Goal: Entertainment & Leisure: Browse casually

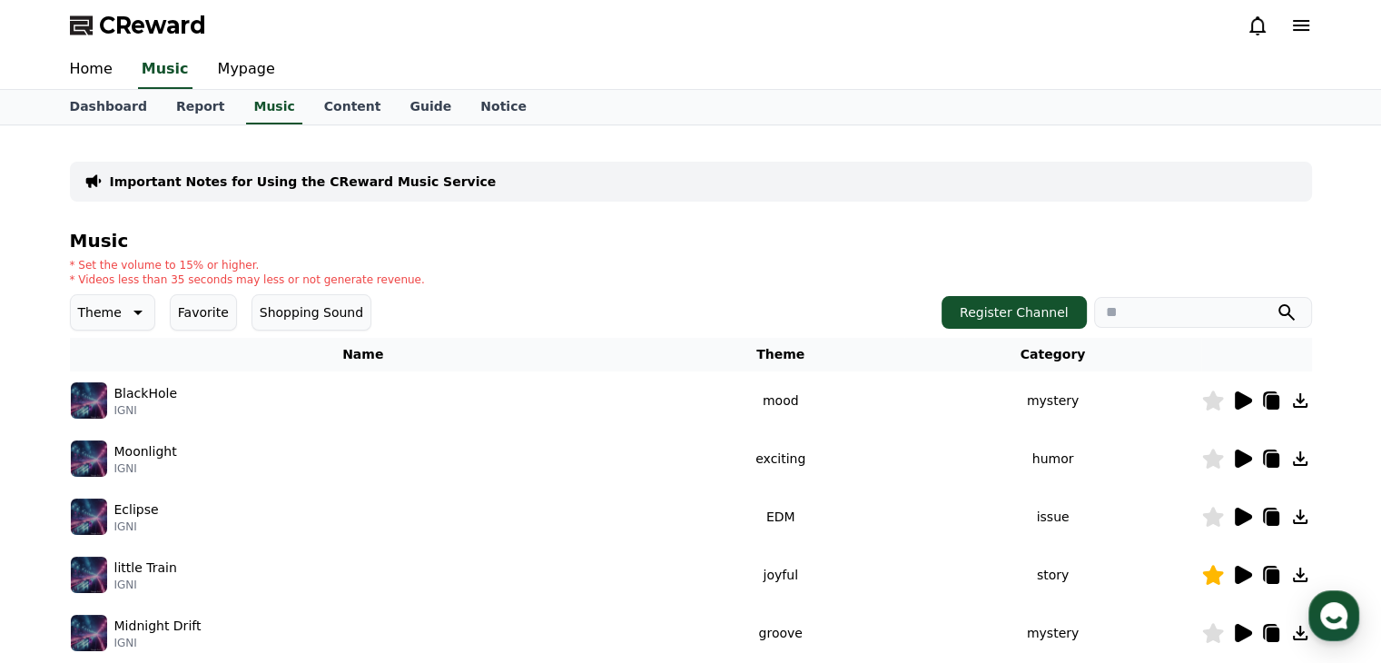
click at [131, 316] on icon at bounding box center [136, 312] width 22 height 22
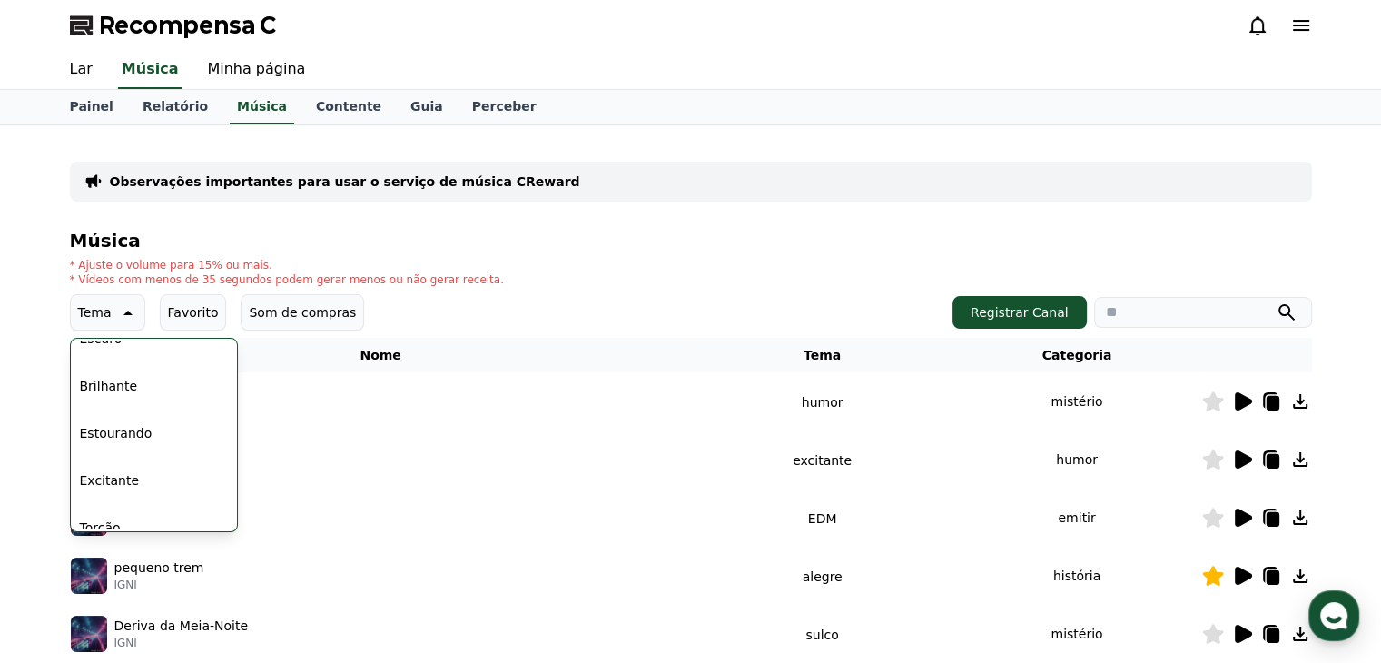
scroll to position [182, 0]
click at [138, 371] on div "Todos Fantasia Curiosidade Escuro Brilhante Estourando Excitante Torção Majesto…" at bounding box center [154, 627] width 163 height 937
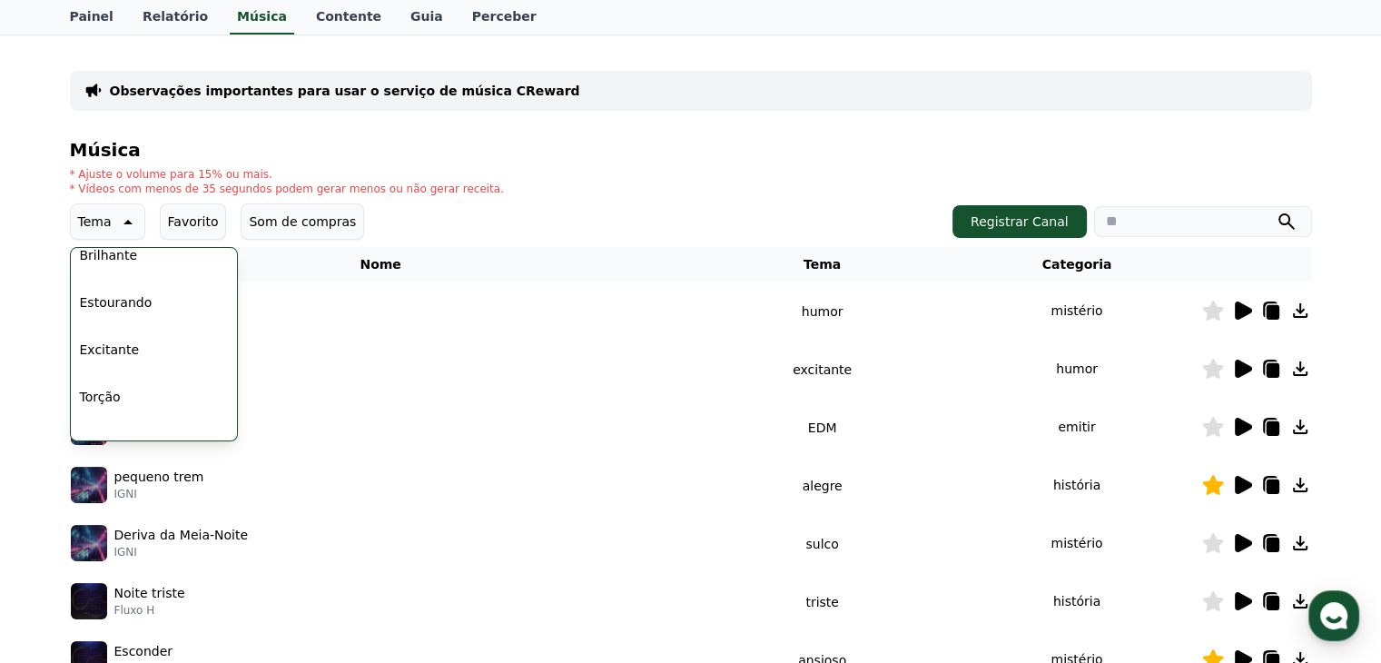
scroll to position [294, 0]
click at [123, 354] on font "Majestoso" at bounding box center [112, 353] width 64 height 15
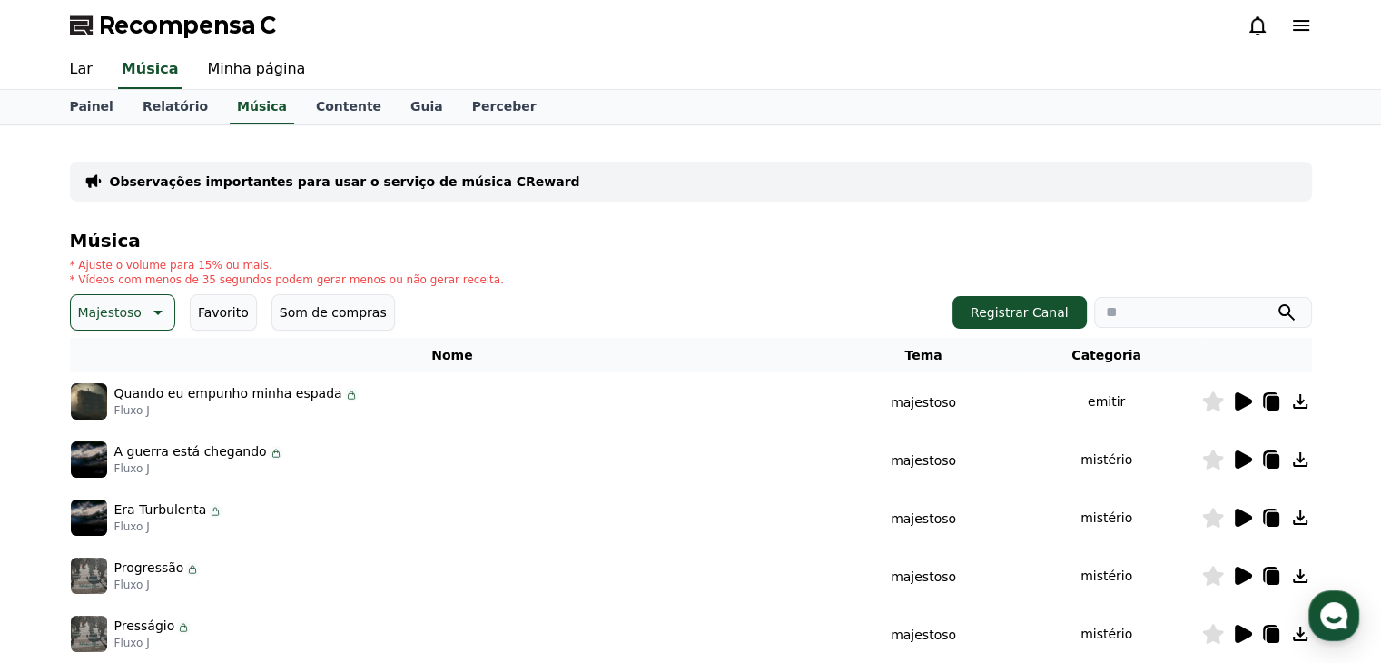
click at [1240, 406] on icon at bounding box center [1242, 401] width 17 height 18
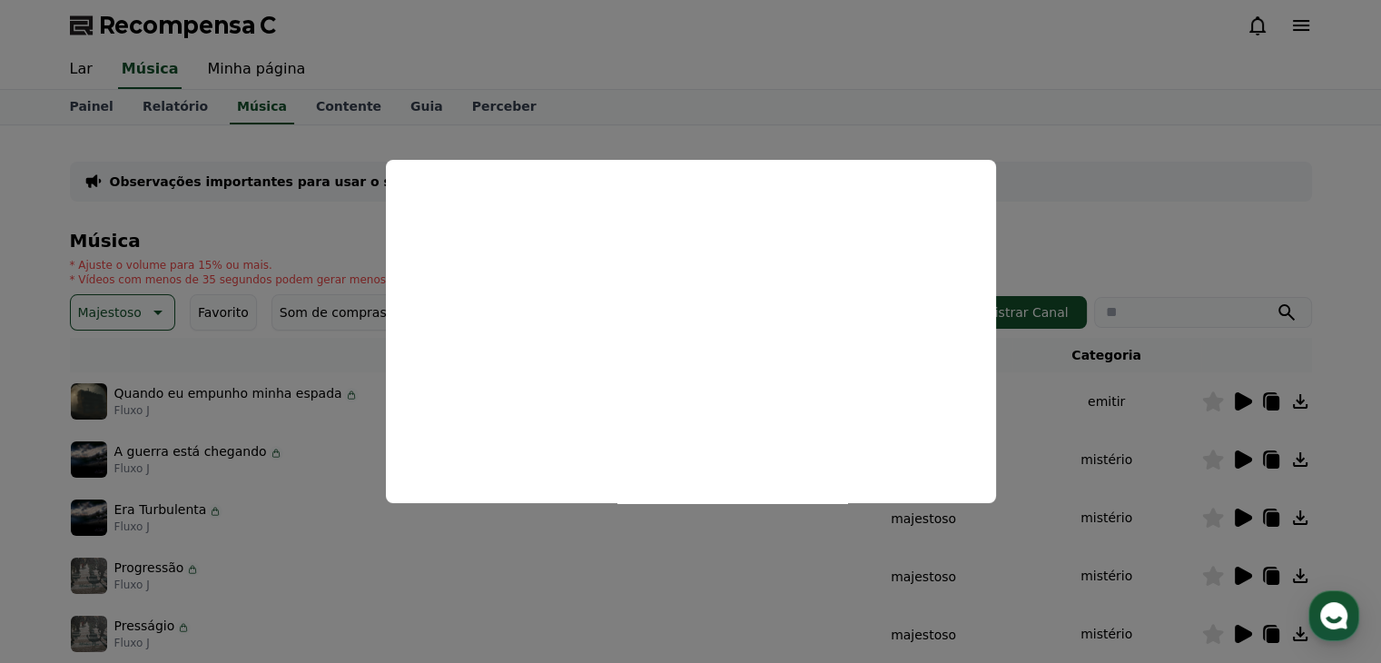
click at [1158, 261] on button "close modal" at bounding box center [690, 331] width 1381 height 663
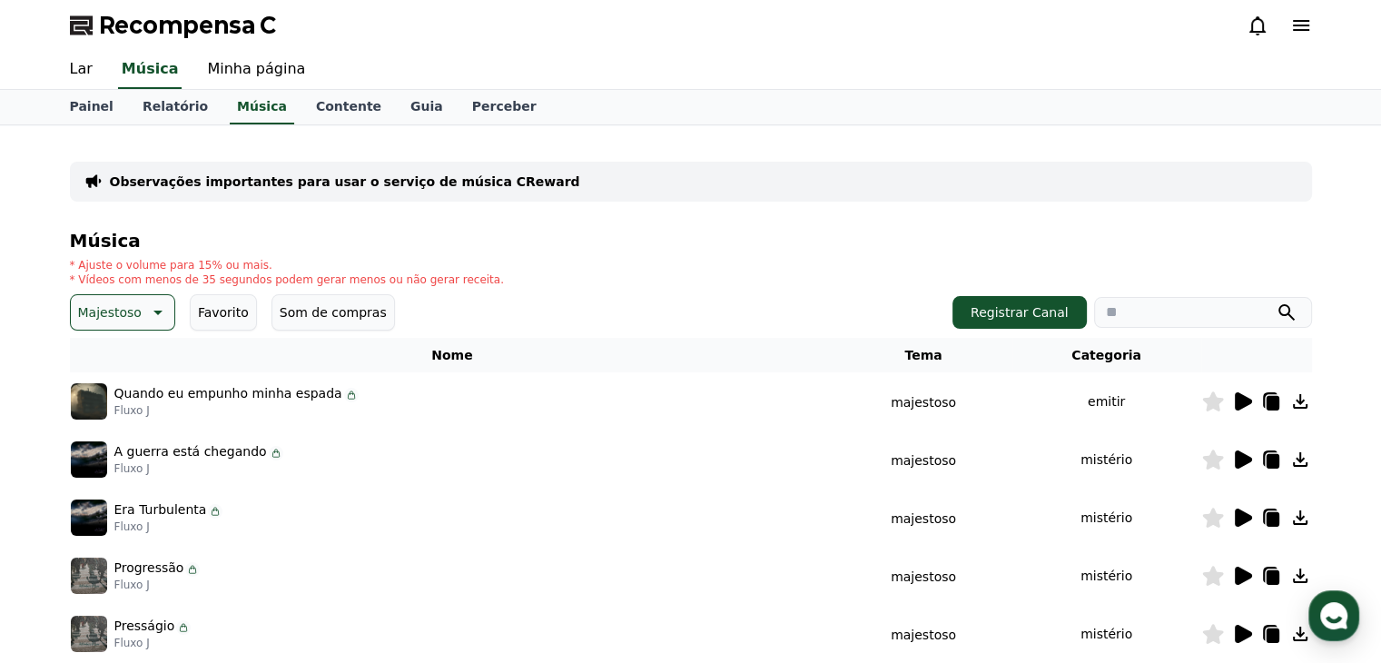
click at [1243, 465] on icon at bounding box center [1242, 459] width 17 height 18
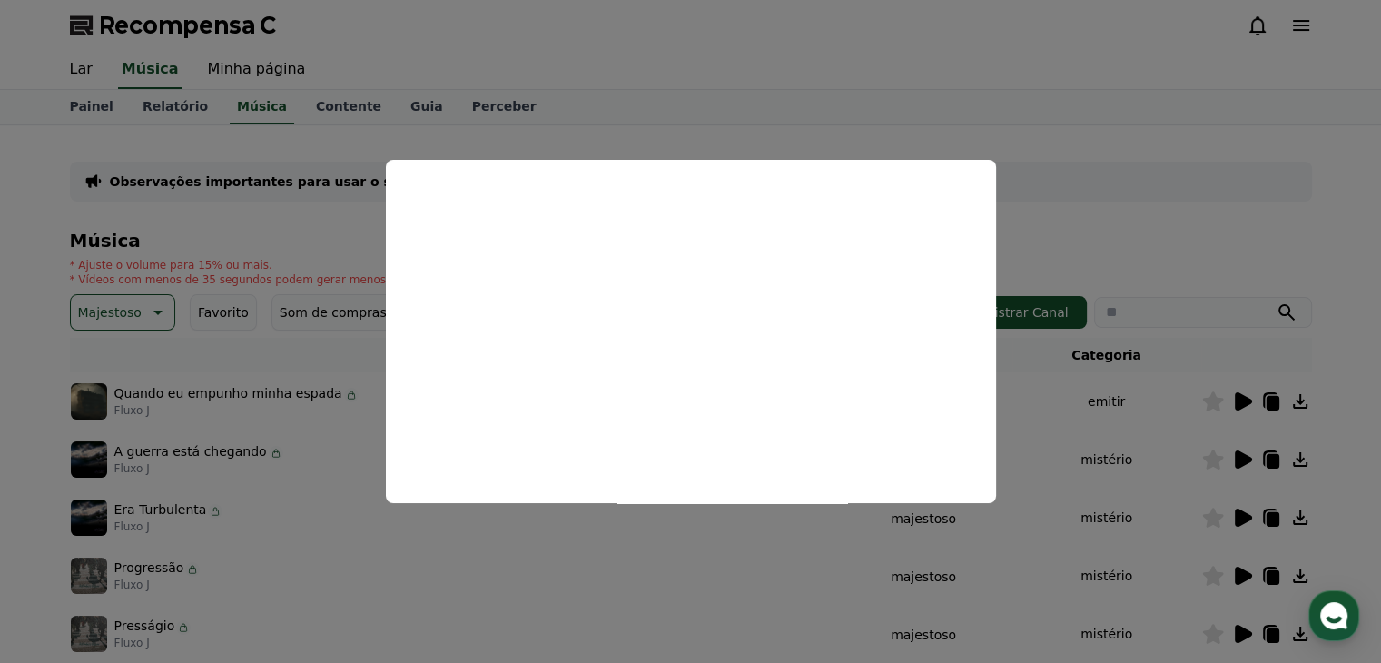
click at [1174, 228] on button "close modal" at bounding box center [690, 331] width 1381 height 663
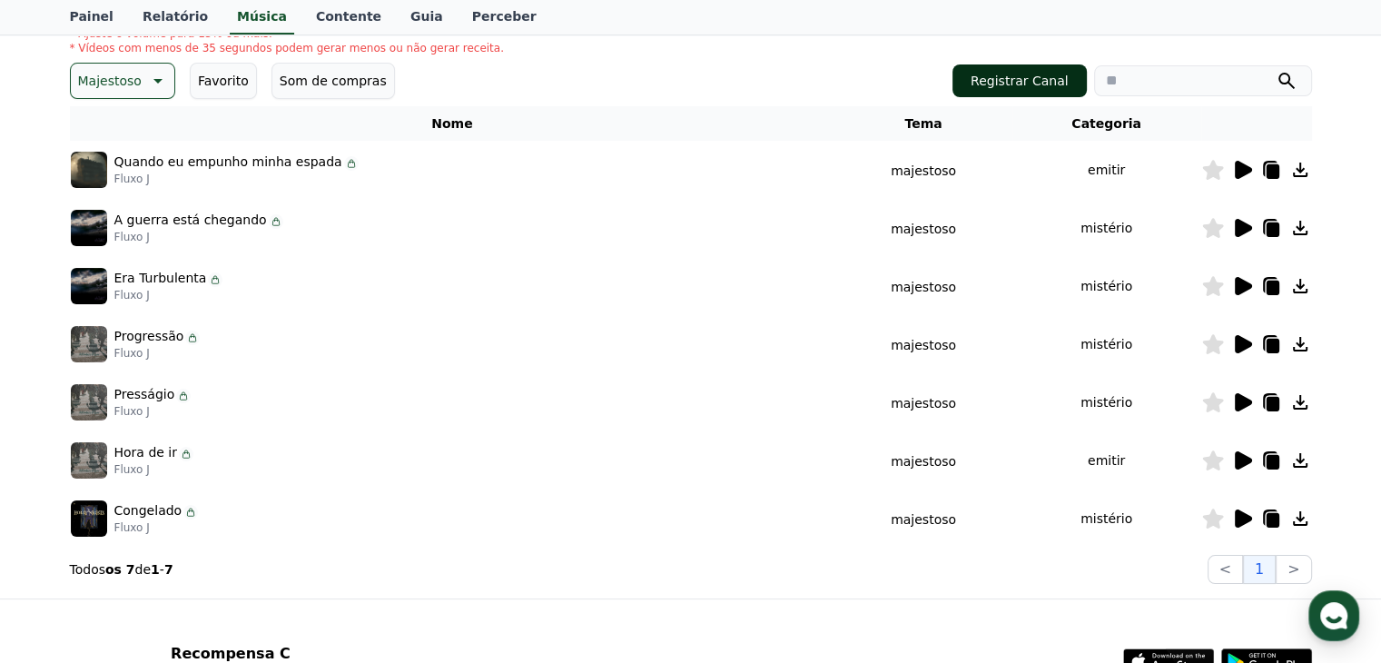
scroll to position [272, 0]
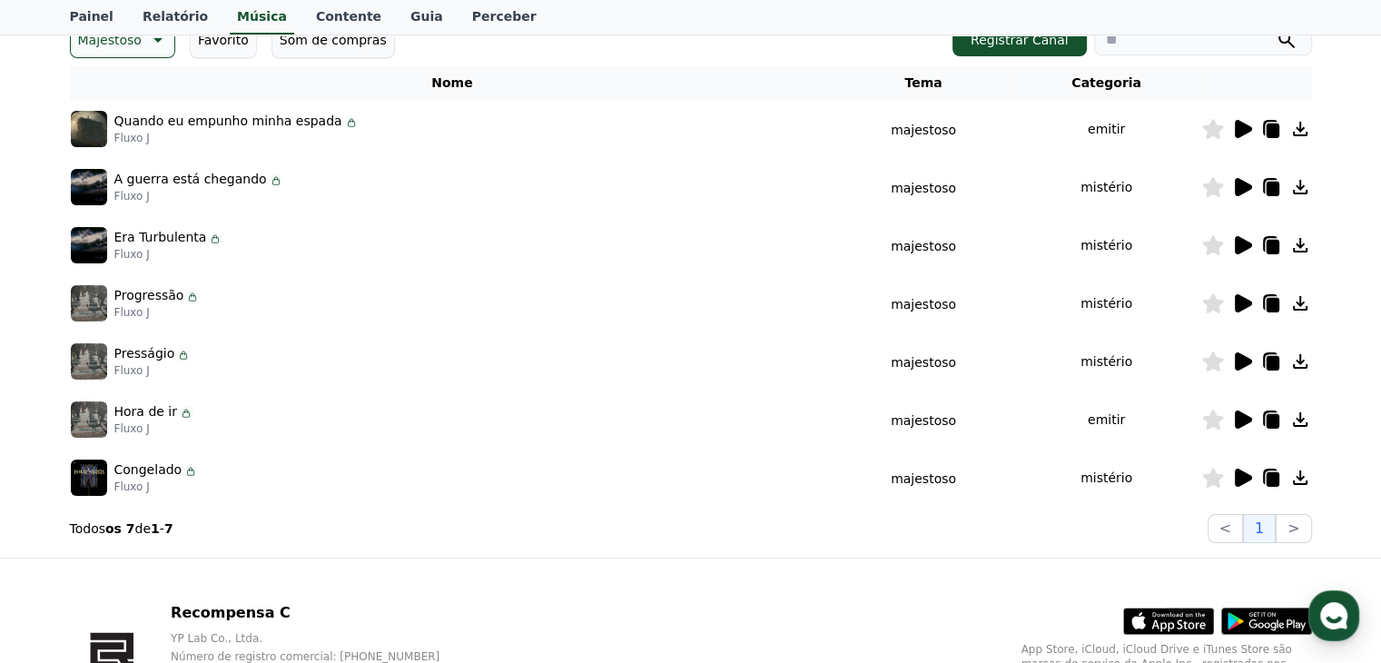
click at [1237, 307] on icon at bounding box center [1242, 303] width 17 height 18
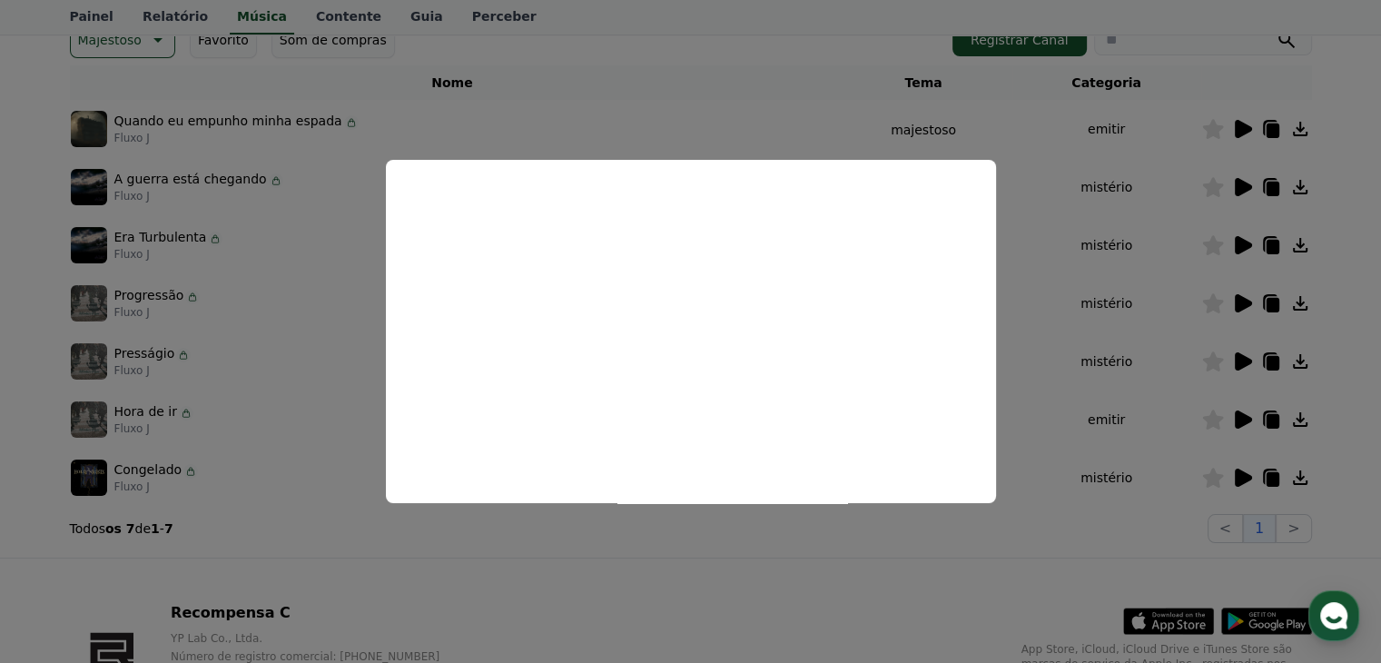
click at [1311, 64] on button "close modal" at bounding box center [690, 331] width 1381 height 663
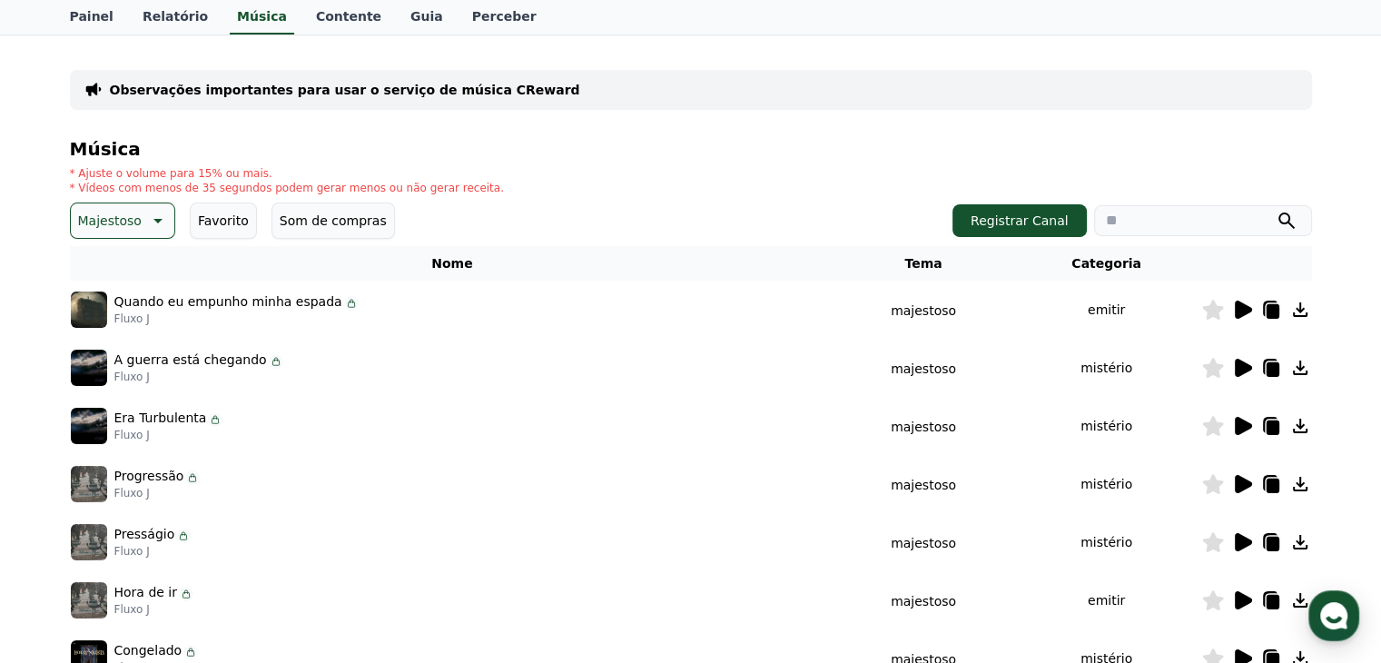
scroll to position [91, 0]
click at [166, 226] on button "Majestoso" at bounding box center [122, 221] width 105 height 36
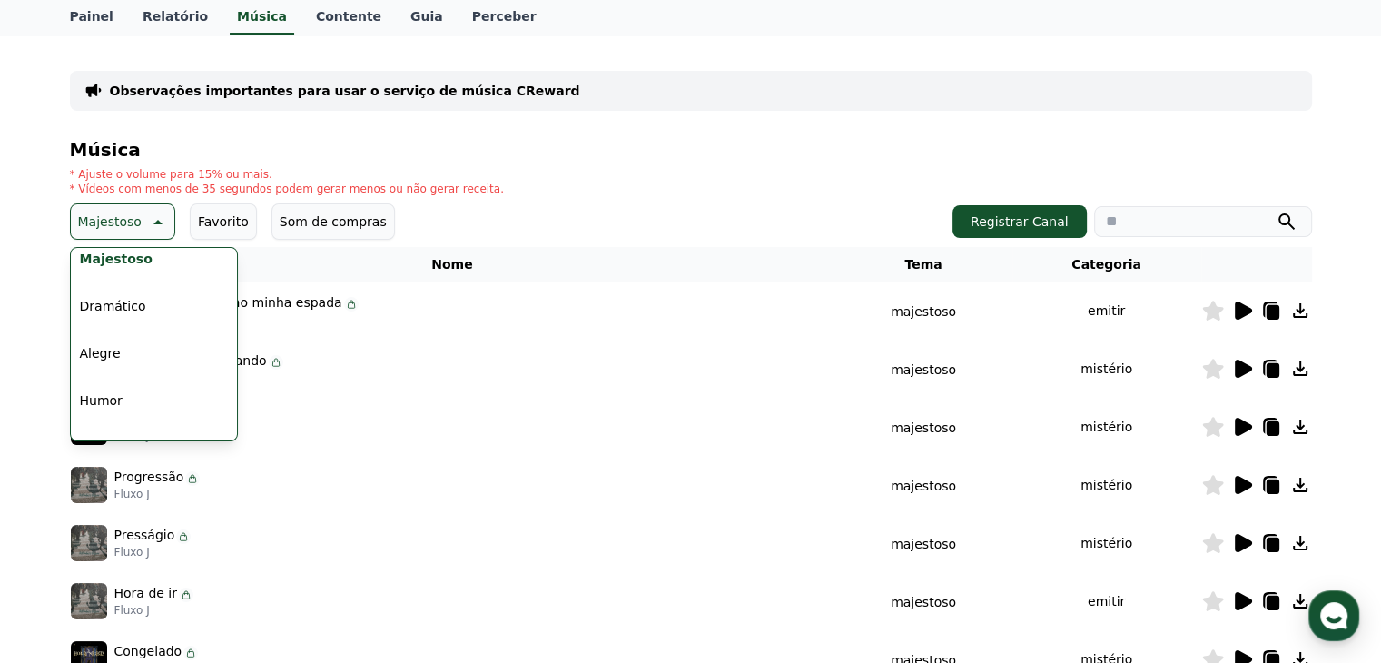
scroll to position [385, 0]
click at [133, 307] on font "Dramático" at bounding box center [113, 309] width 66 height 15
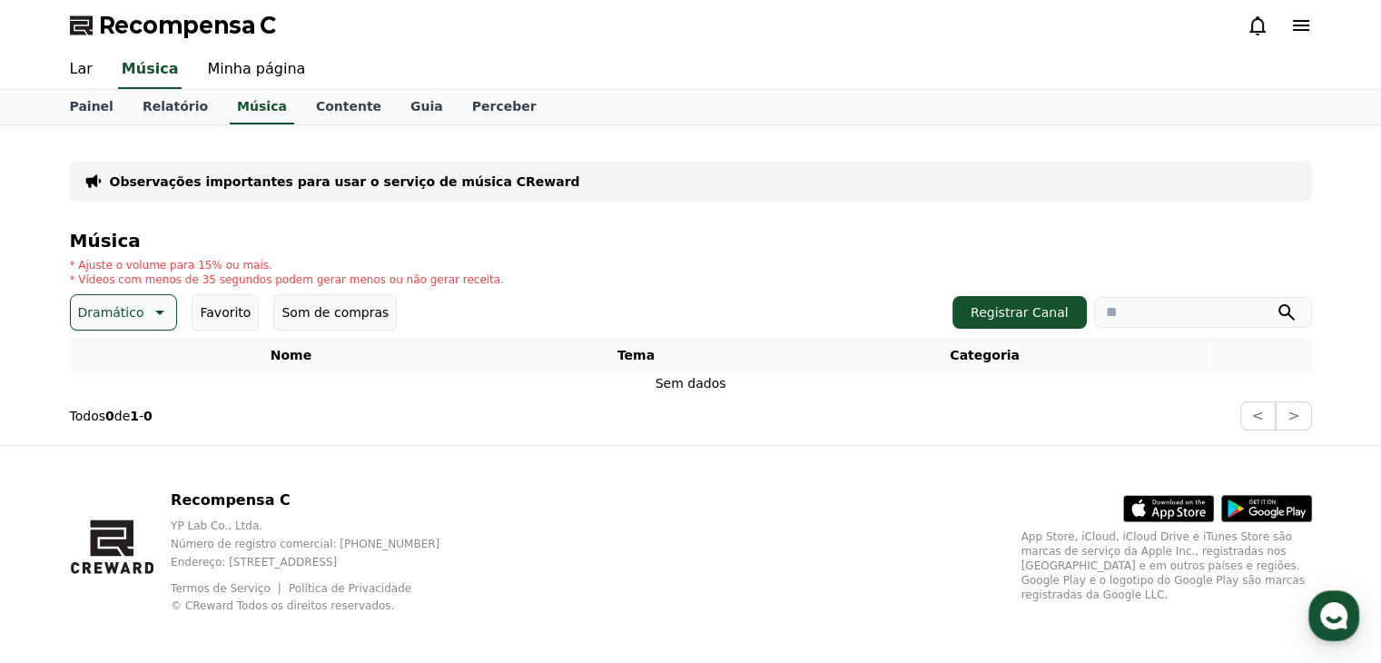
click at [147, 307] on icon at bounding box center [158, 312] width 22 height 22
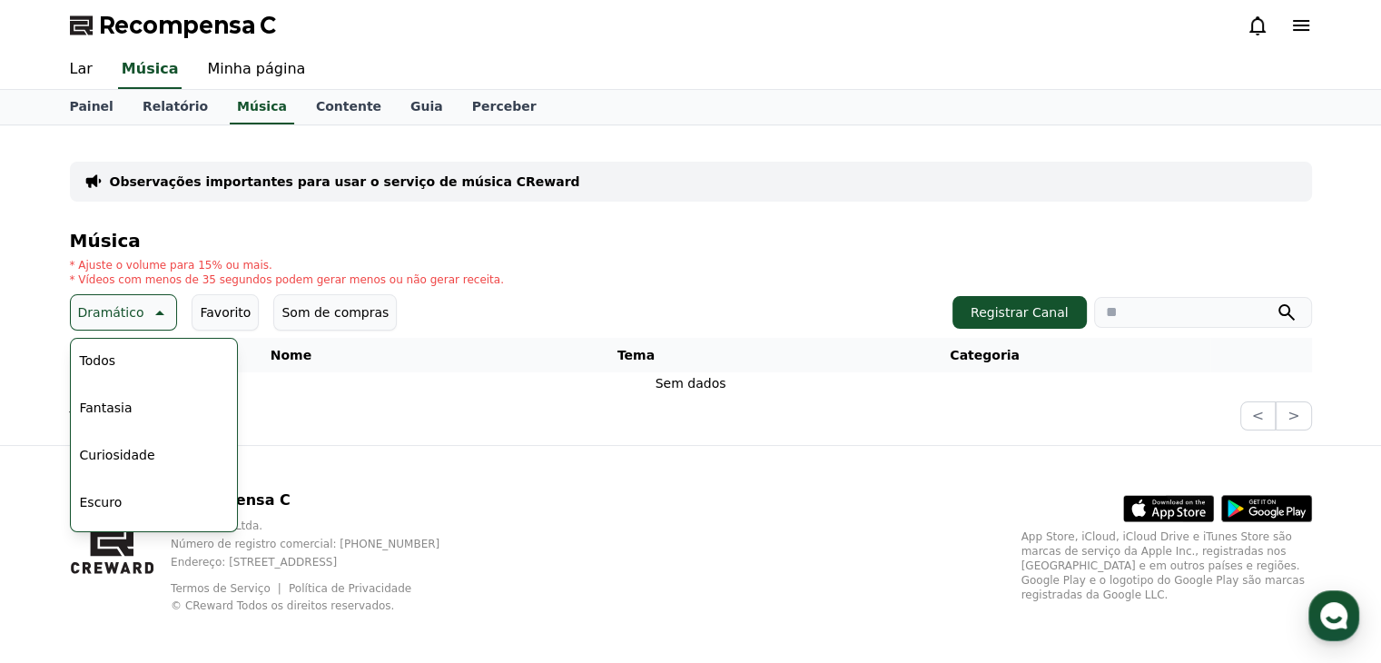
drag, startPoint x: 113, startPoint y: 366, endPoint x: 134, endPoint y: 383, distance: 27.8
click at [105, 359] on font "Todos" at bounding box center [97, 360] width 35 height 15
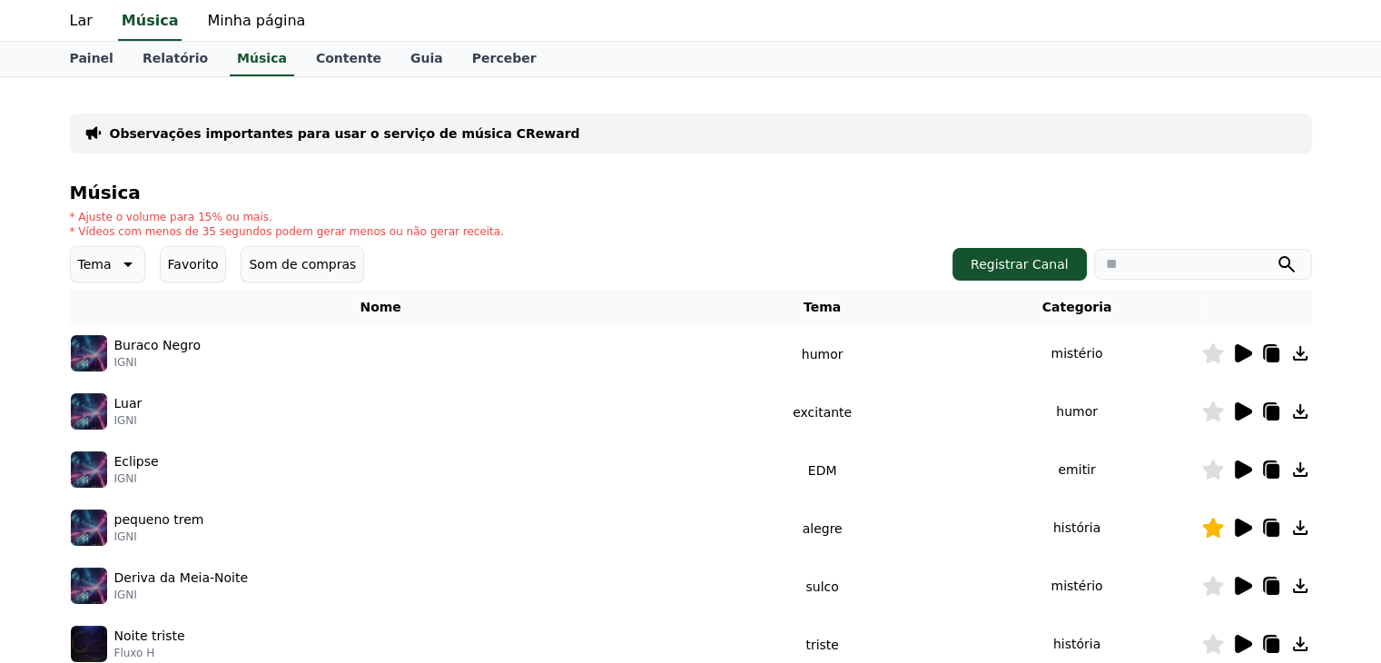
scroll to position [91, 0]
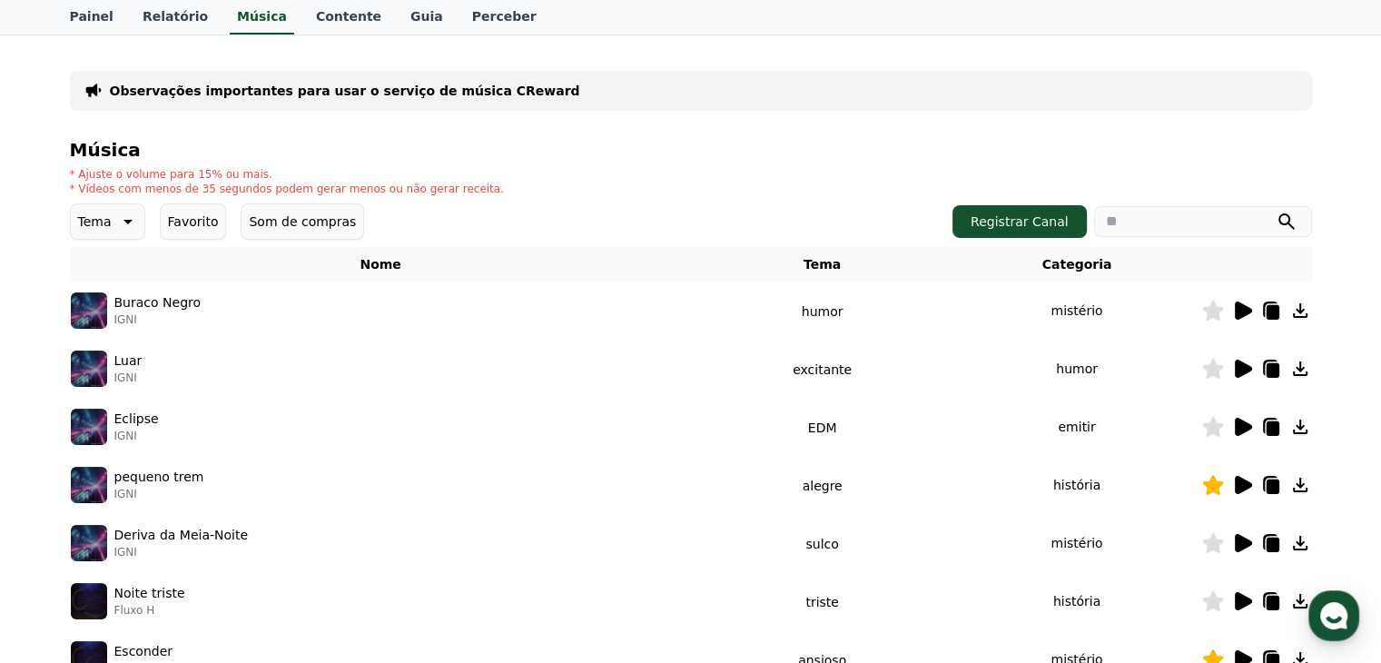
click at [277, 221] on font "Som de compras" at bounding box center [302, 221] width 107 height 15
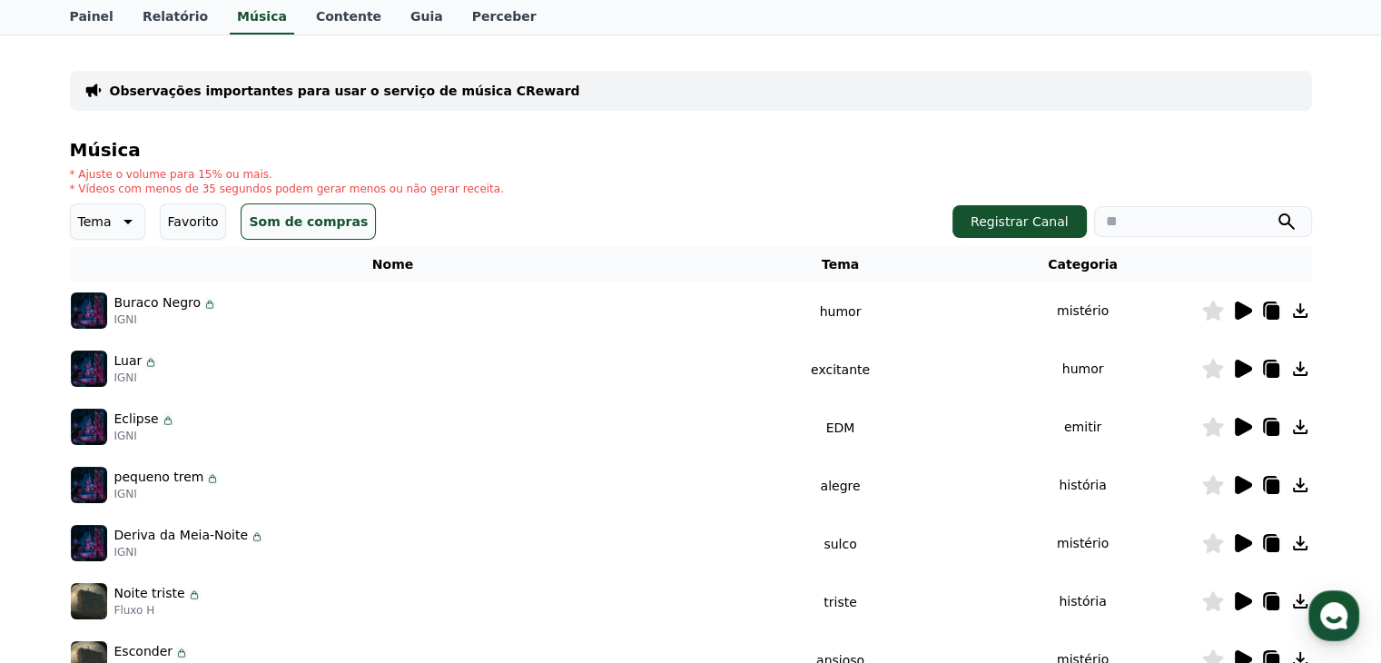
click at [1237, 314] on icon at bounding box center [1242, 310] width 17 height 18
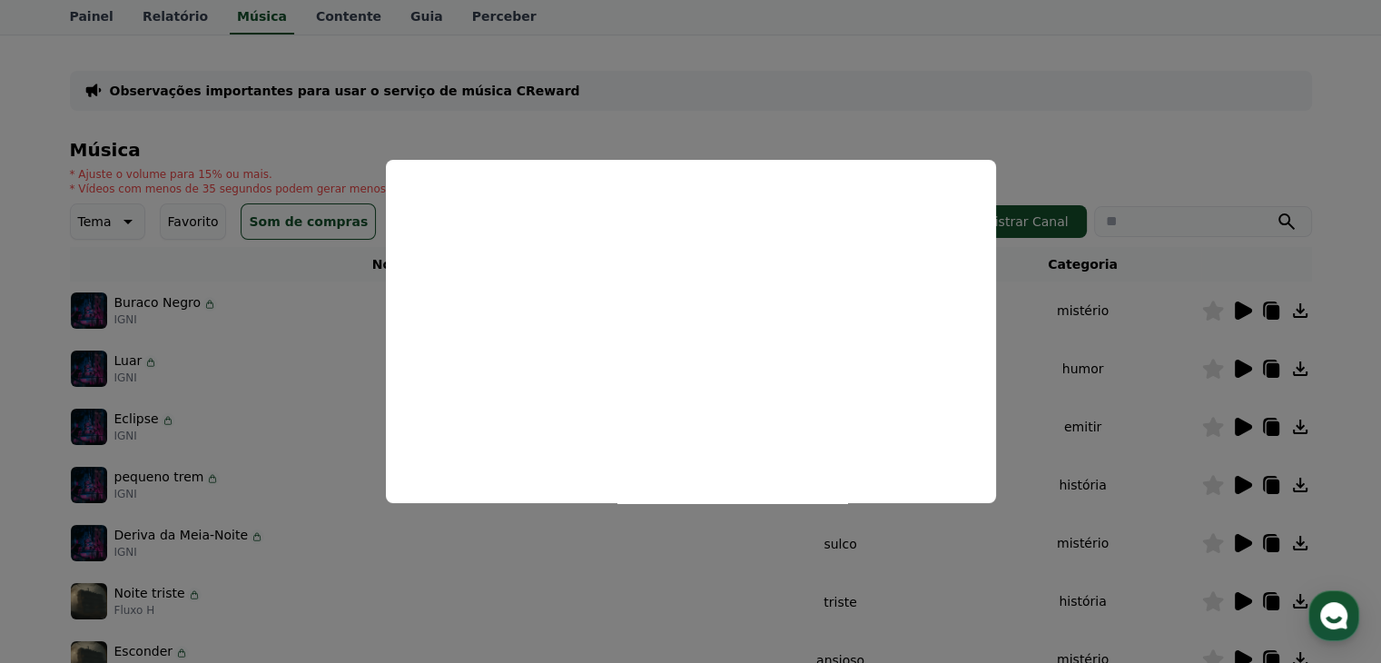
click at [1153, 150] on button "close modal" at bounding box center [690, 331] width 1381 height 663
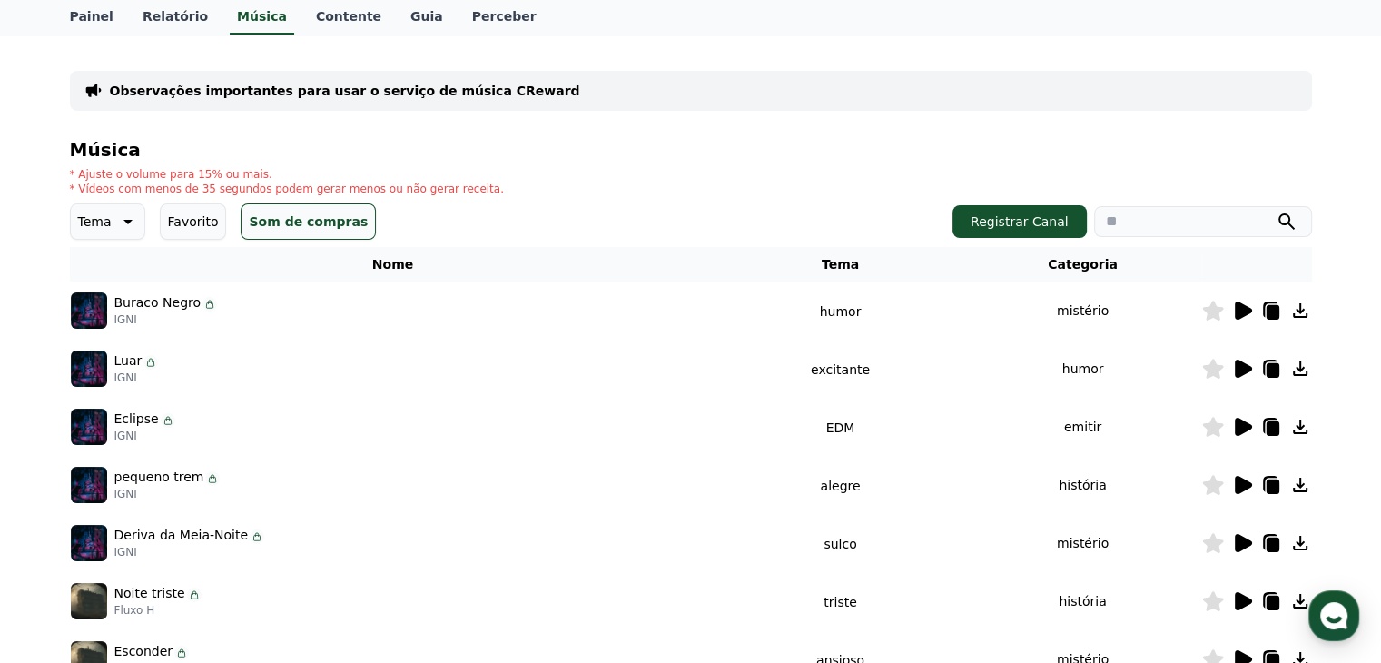
click at [118, 221] on icon at bounding box center [126, 222] width 22 height 22
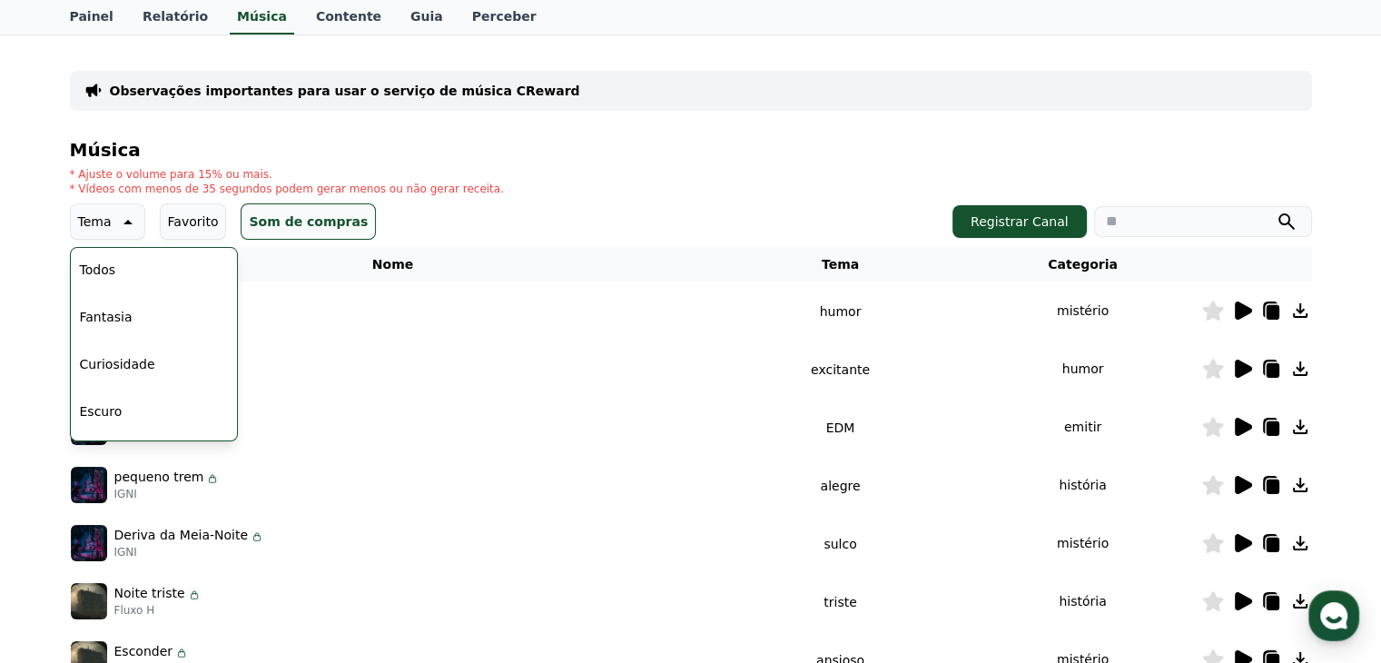
click at [196, 221] on font "Favorito" at bounding box center [193, 221] width 51 height 15
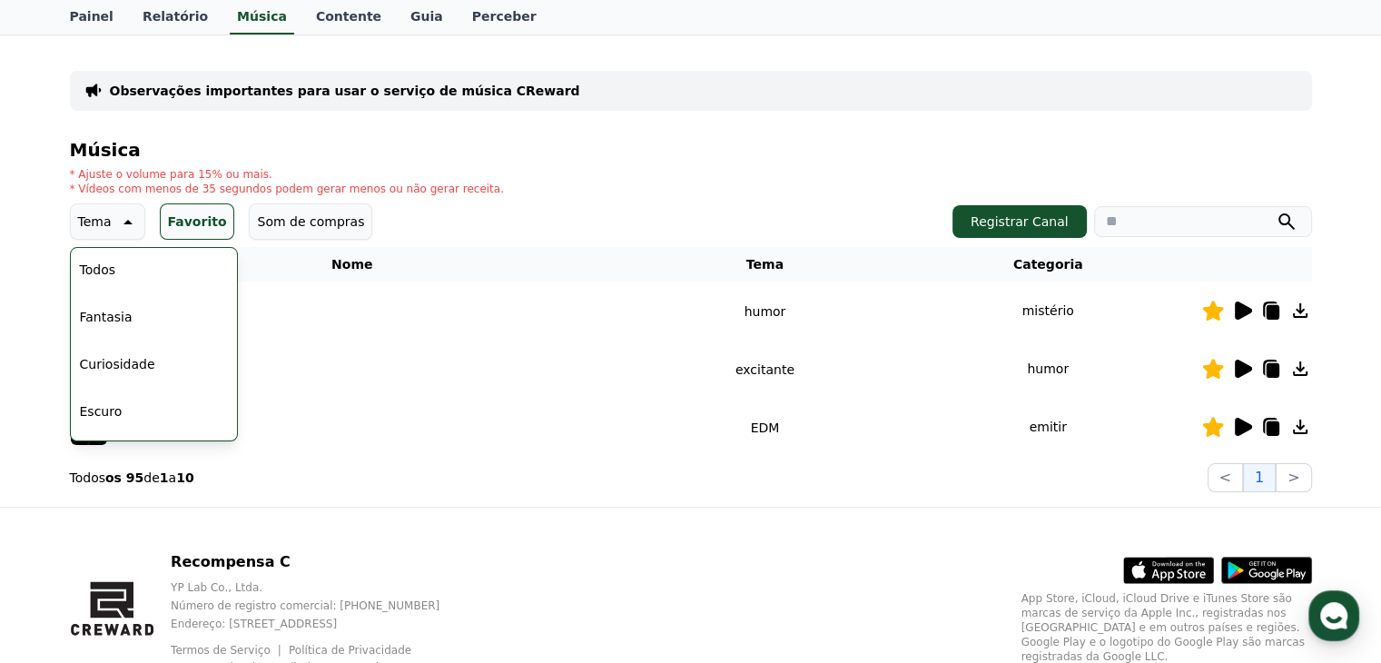
click at [117, 230] on icon at bounding box center [126, 222] width 22 height 22
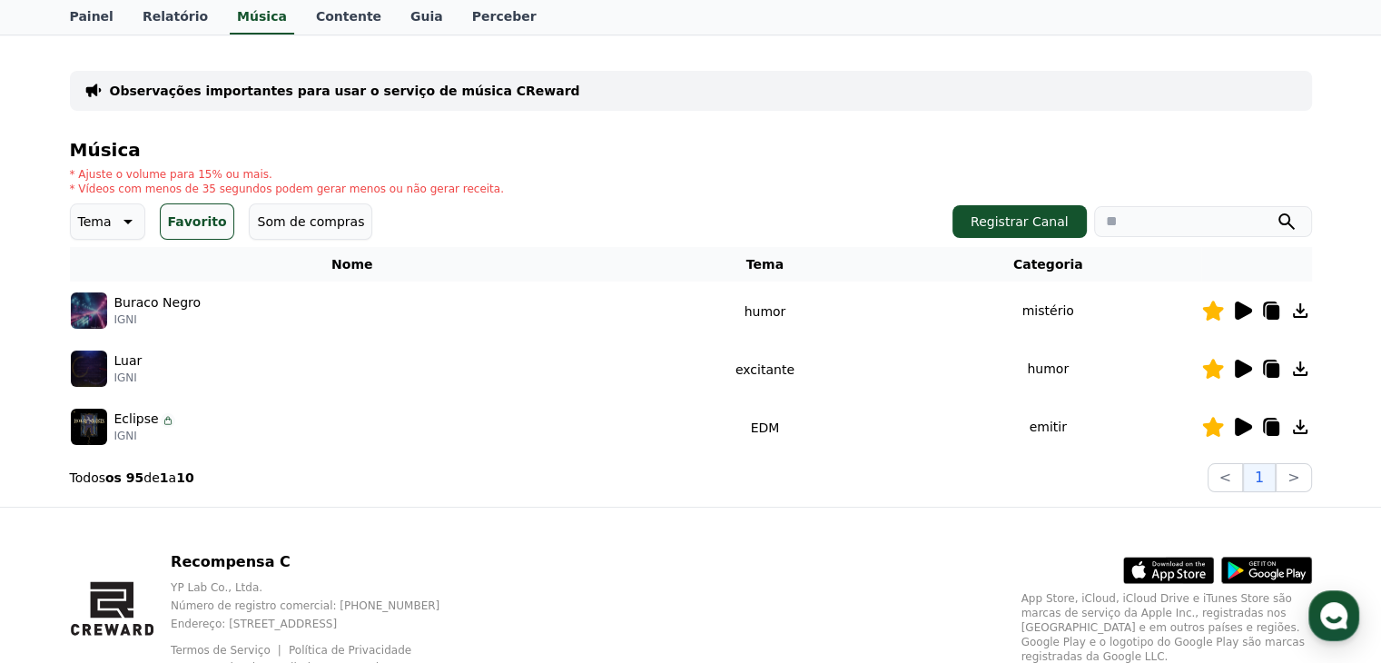
click at [122, 222] on icon at bounding box center [126, 222] width 22 height 22
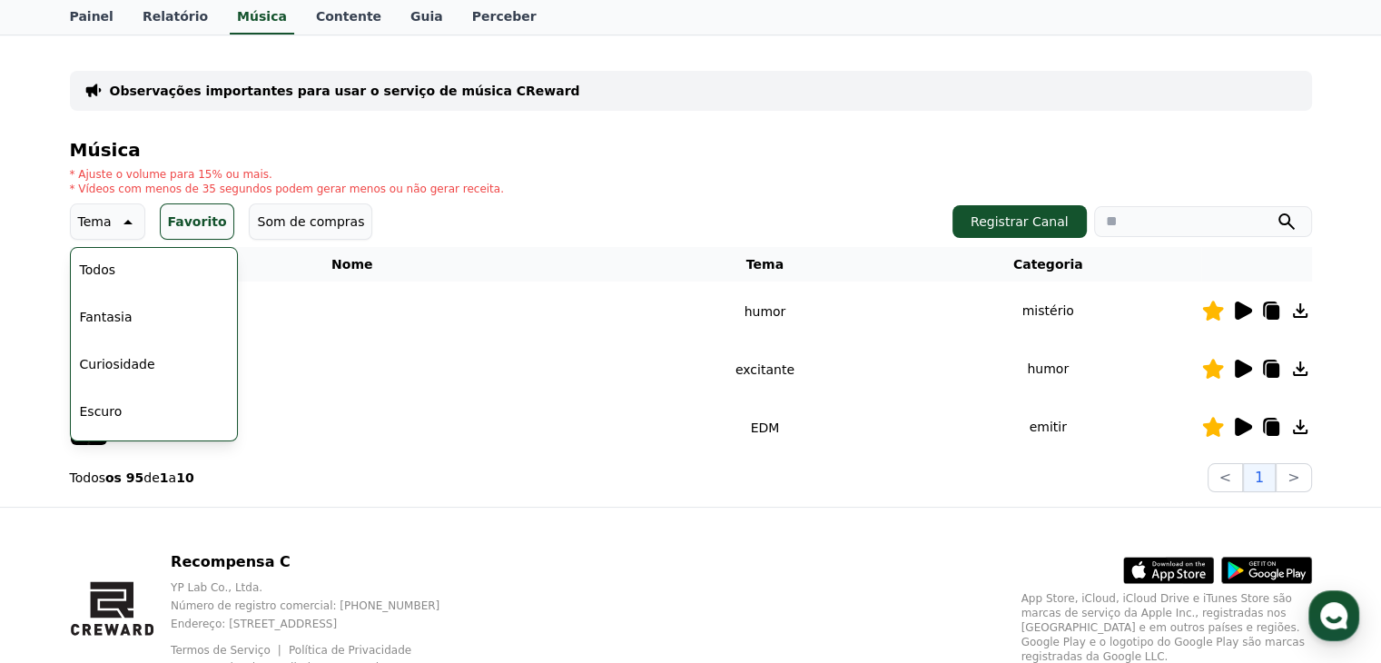
click at [109, 269] on font "Todos" at bounding box center [97, 269] width 35 height 15
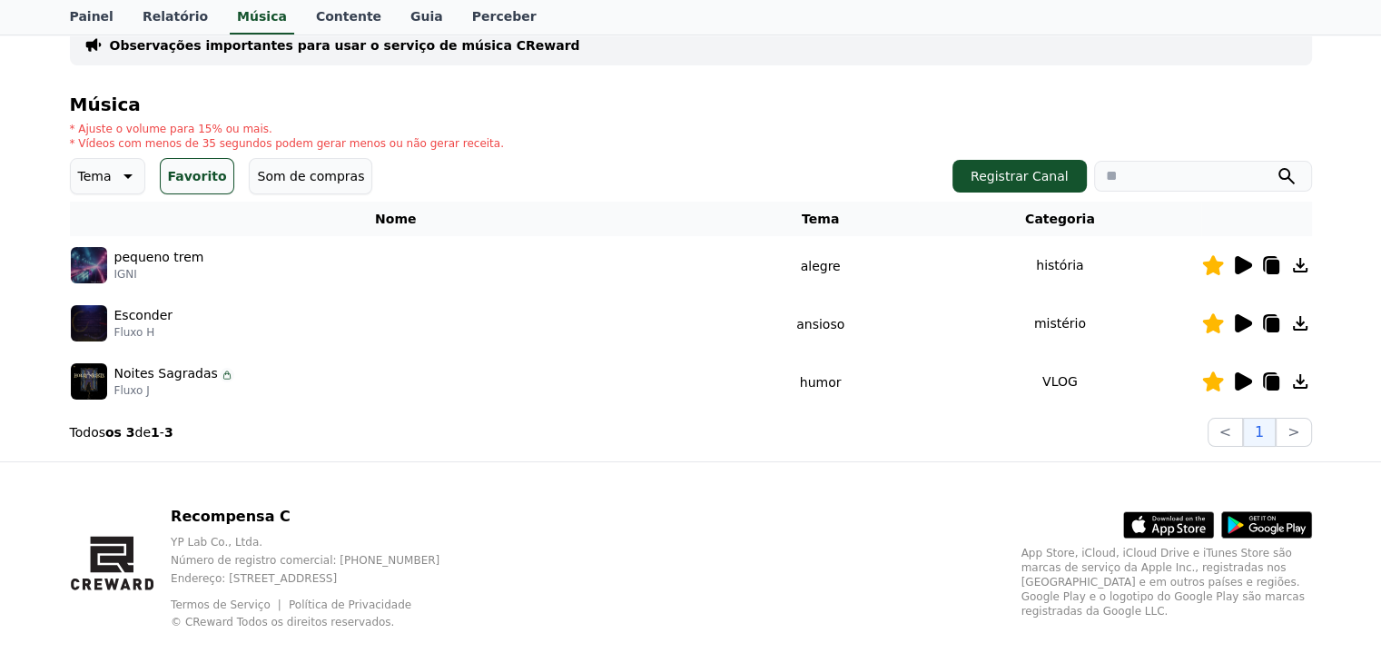
scroll to position [162, 0]
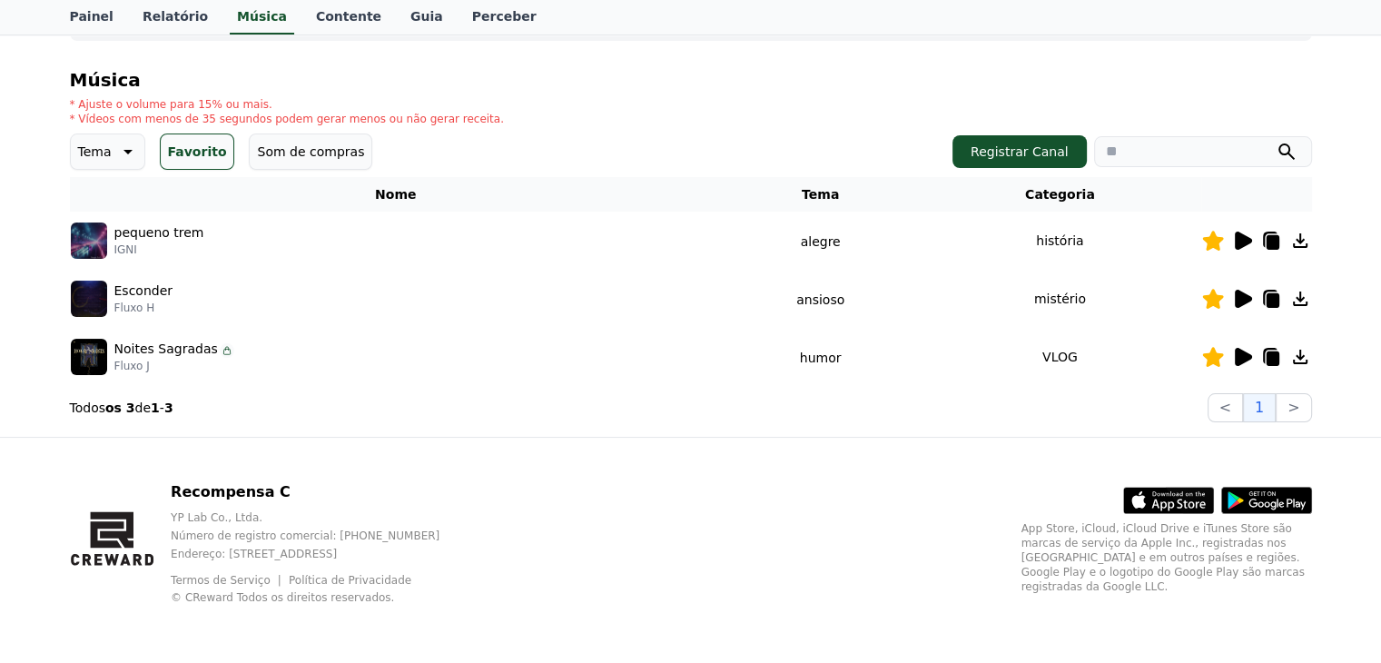
click at [1241, 357] on icon at bounding box center [1242, 357] width 17 height 18
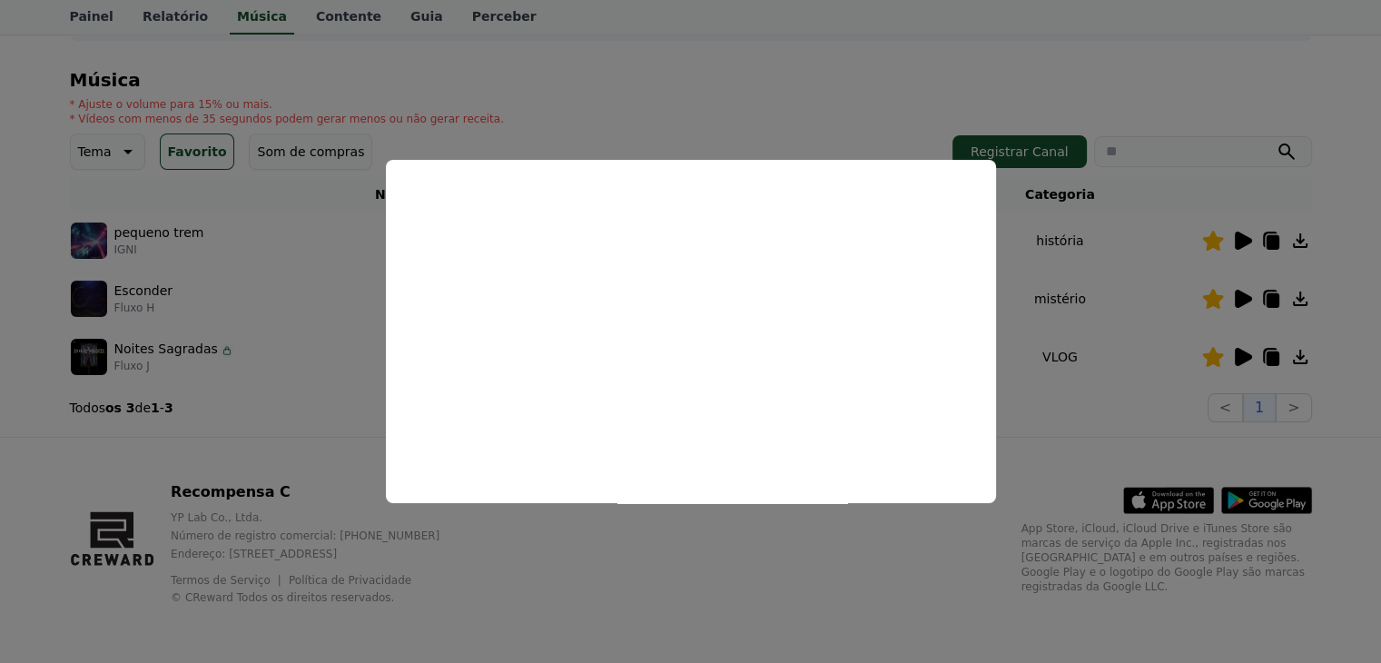
click at [1241, 357] on button "close modal" at bounding box center [690, 331] width 1381 height 663
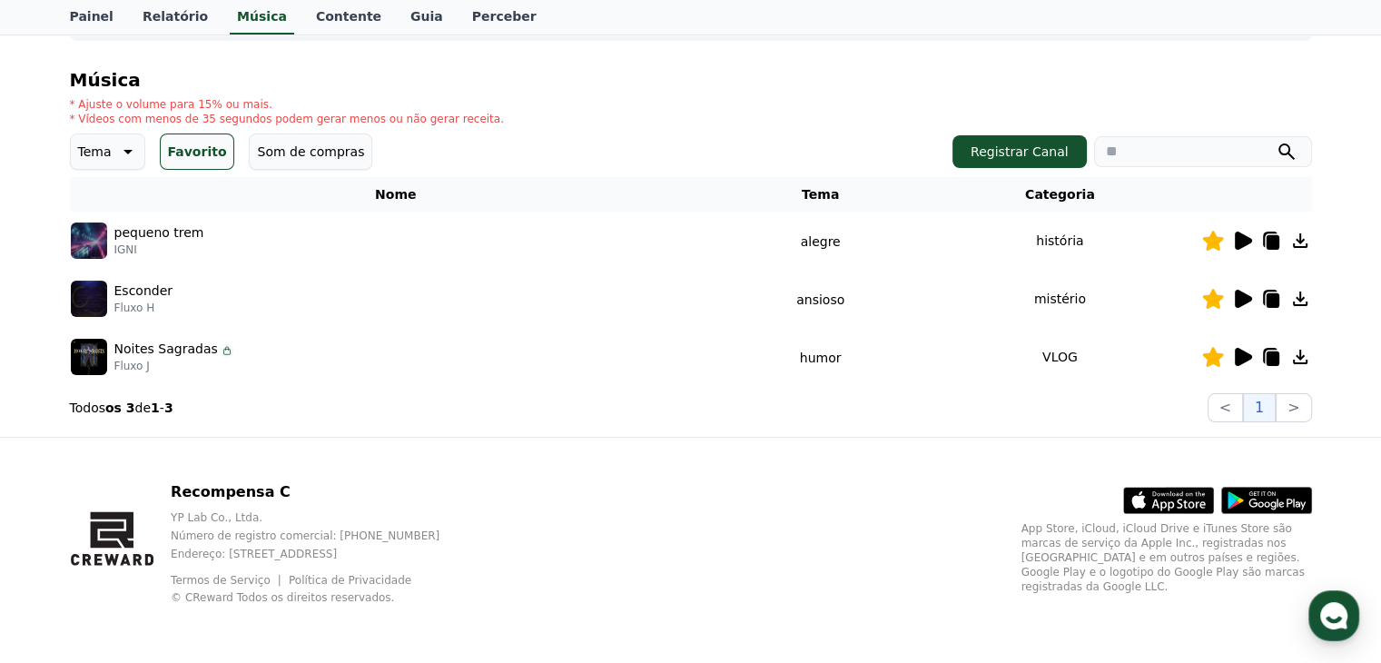
click at [1241, 357] on icon at bounding box center [1242, 357] width 17 height 18
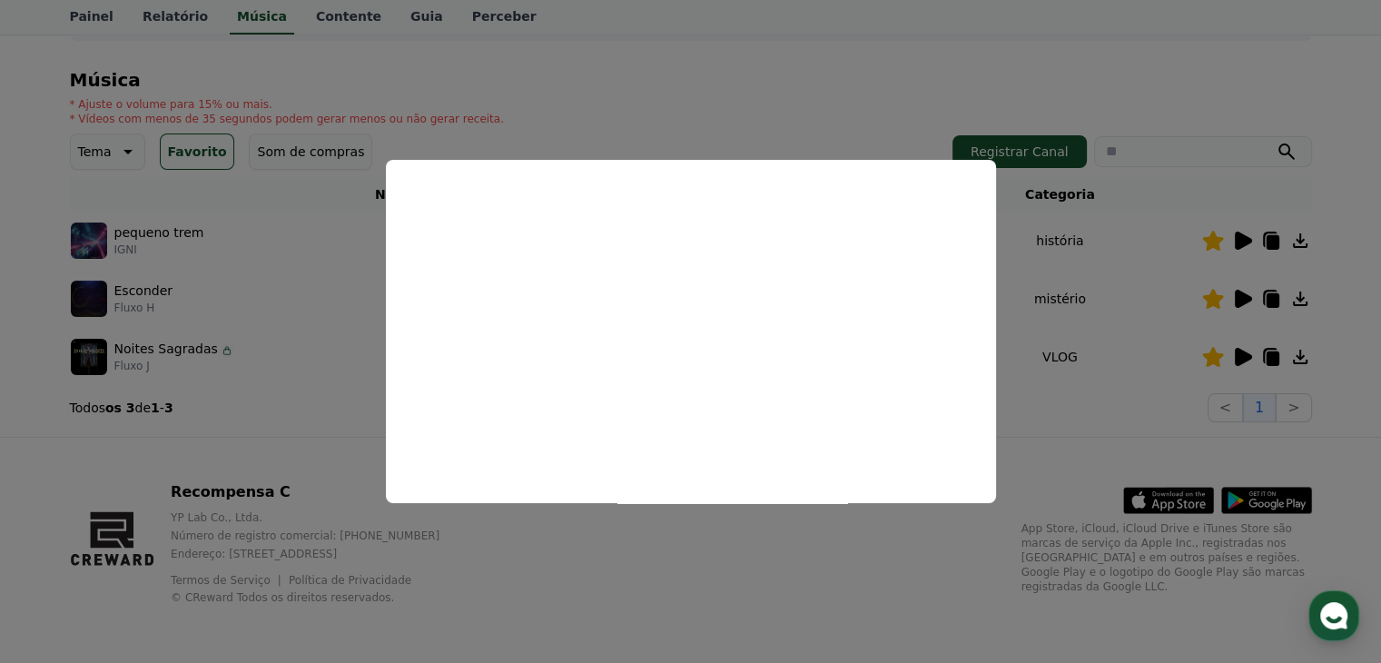
click at [1303, 357] on button "close modal" at bounding box center [690, 331] width 1381 height 663
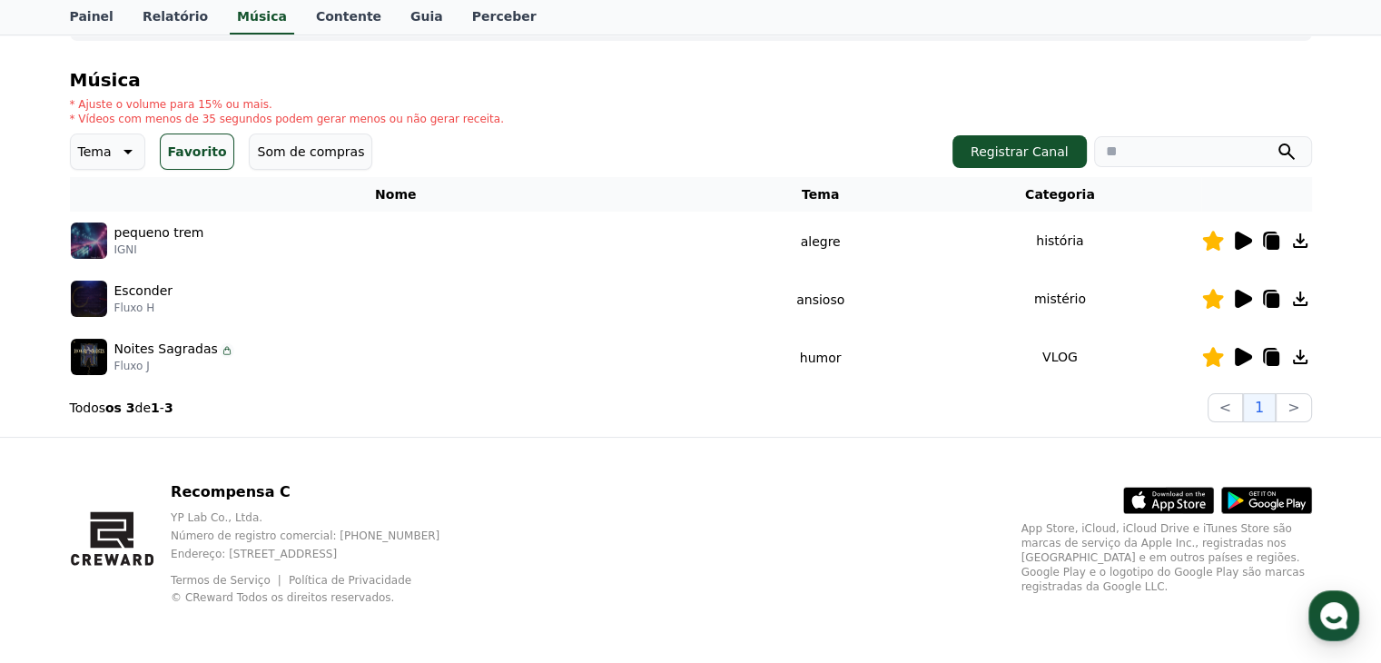
click at [1367, 96] on div "Observações importantes para usar o serviço de música CReward Música * Ajuste o…" at bounding box center [690, 201] width 1381 height 472
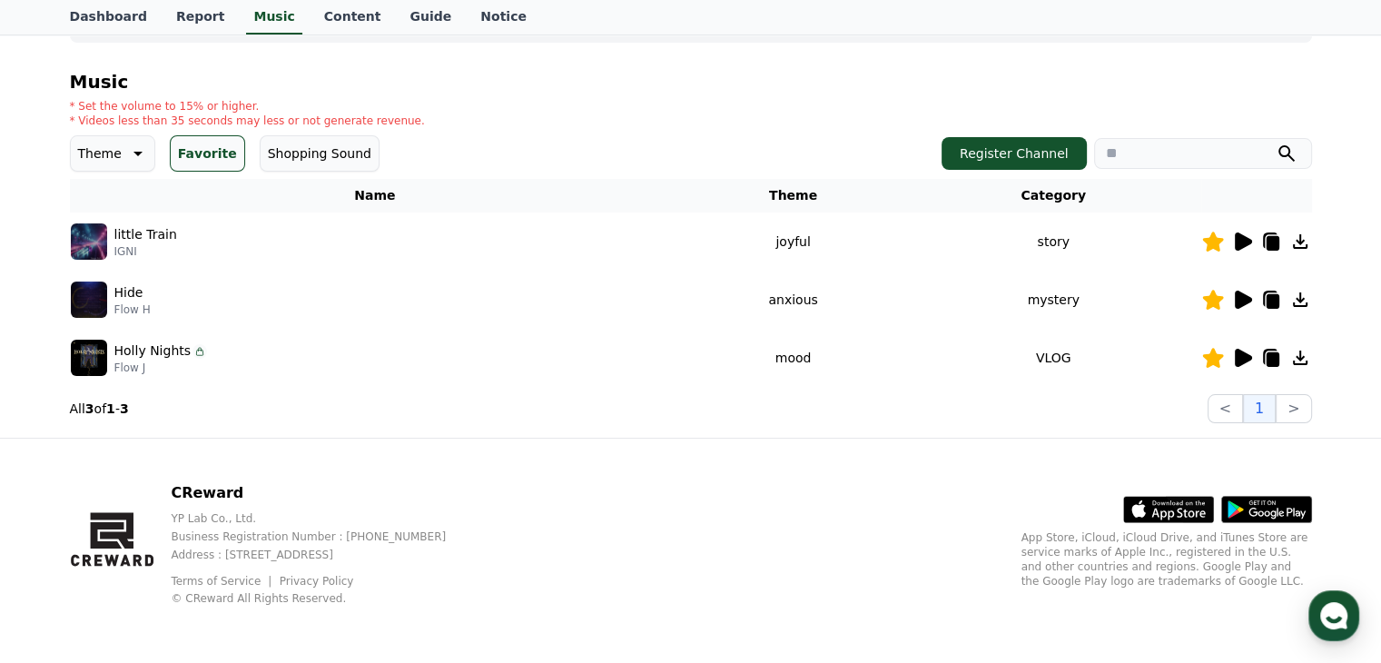
click at [1354, 192] on div "Important Notes for Using the CReward Music Service Music * Set the volume to 1…" at bounding box center [690, 201] width 1381 height 471
click at [1241, 299] on icon at bounding box center [1242, 299] width 17 height 18
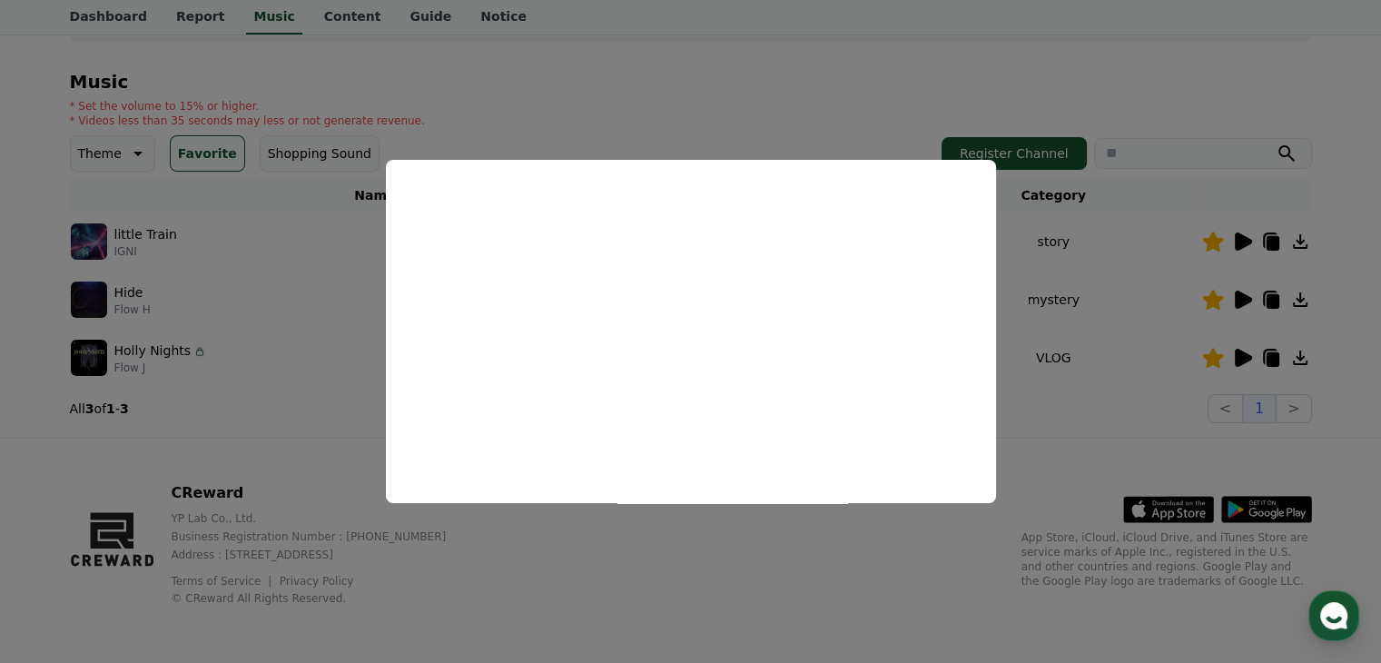
click at [1324, 186] on button "close modal" at bounding box center [690, 331] width 1381 height 663
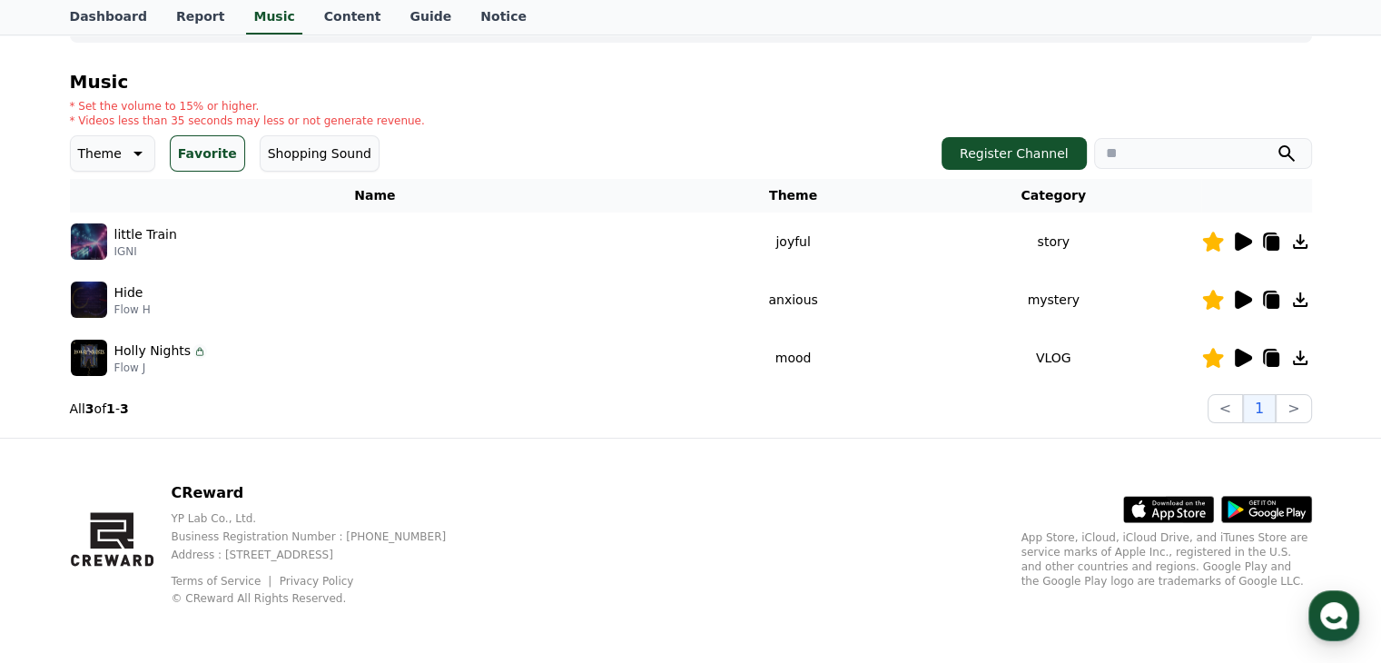
click at [1242, 244] on icon at bounding box center [1242, 241] width 17 height 18
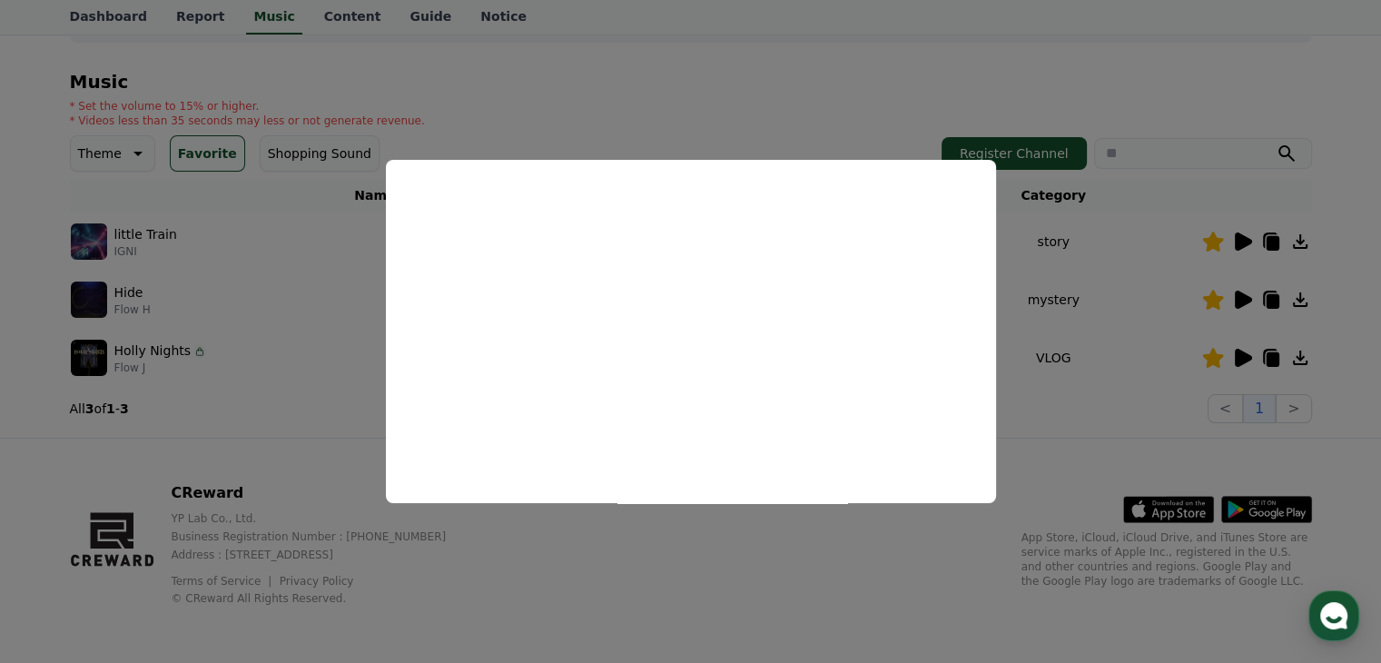
click at [1336, 212] on button "close modal" at bounding box center [690, 331] width 1381 height 663
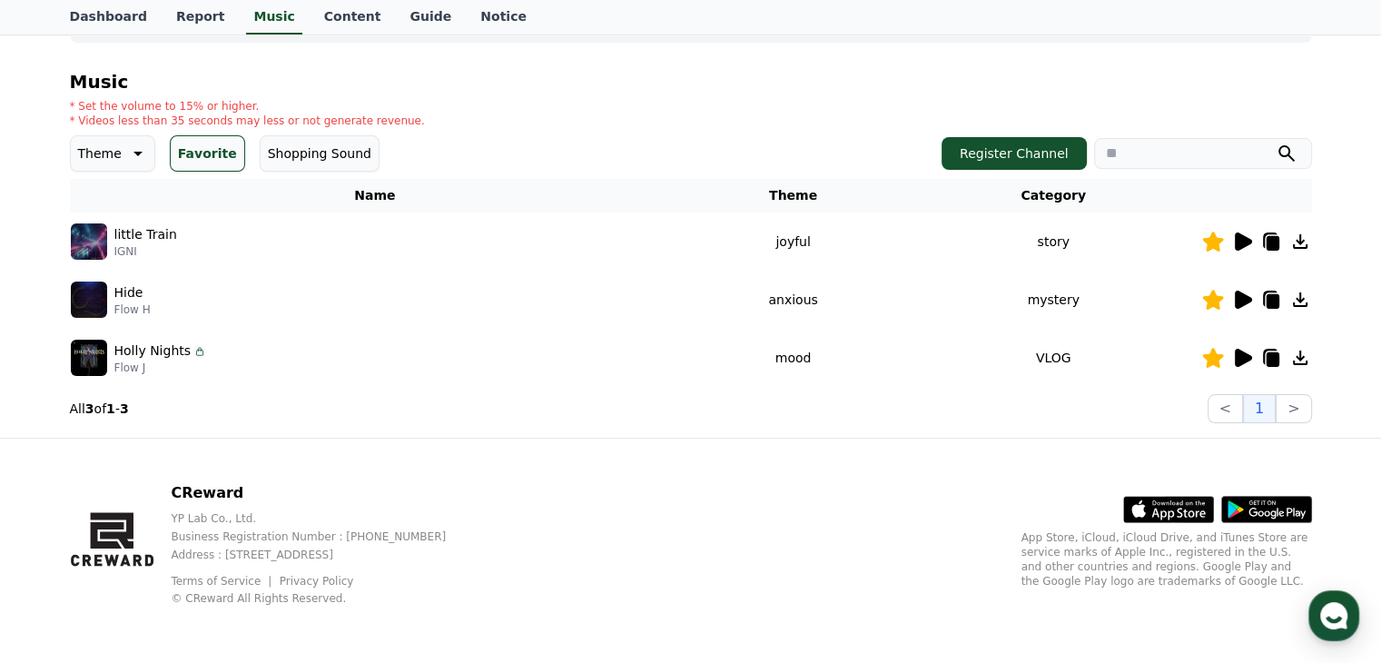
click at [114, 158] on p "Theme" at bounding box center [100, 153] width 44 height 25
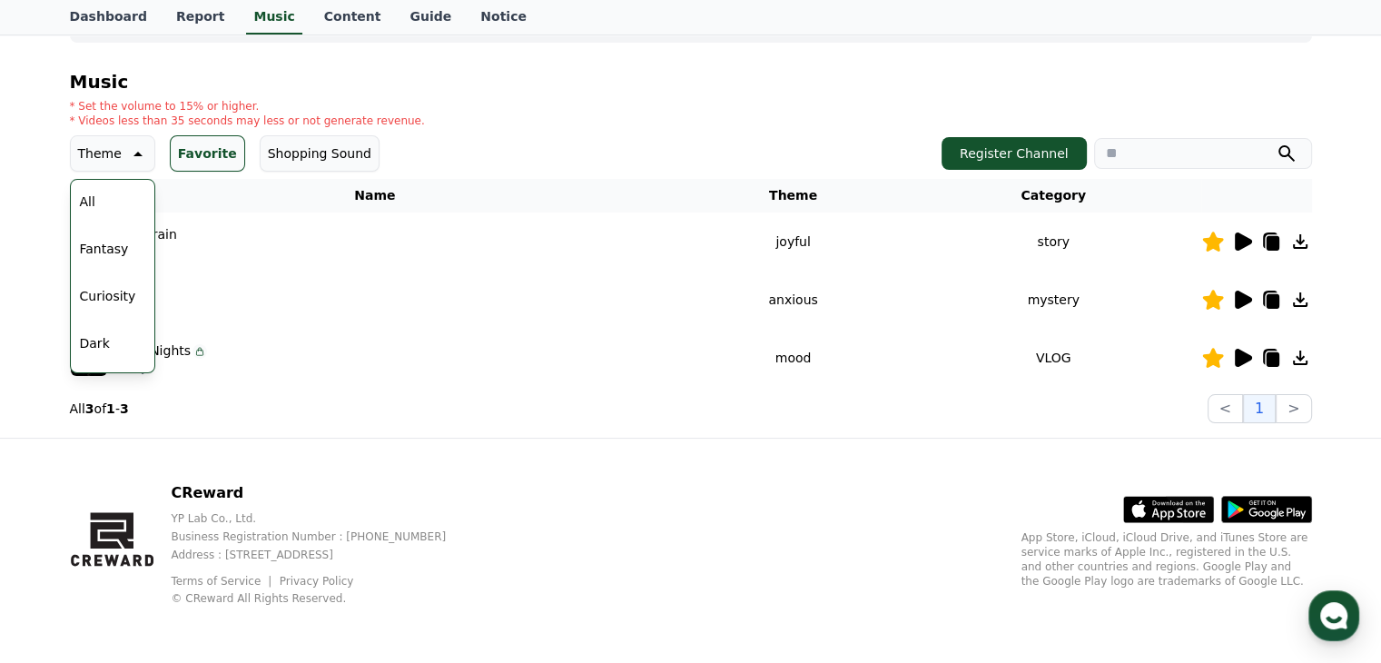
click at [105, 201] on div "All Fantasy Curiosity Dark Bright Popping Exciting Twist Majestic Dramatic Joyf…" at bounding box center [113, 650] width 80 height 937
click at [77, 201] on button "All" at bounding box center [88, 202] width 30 height 40
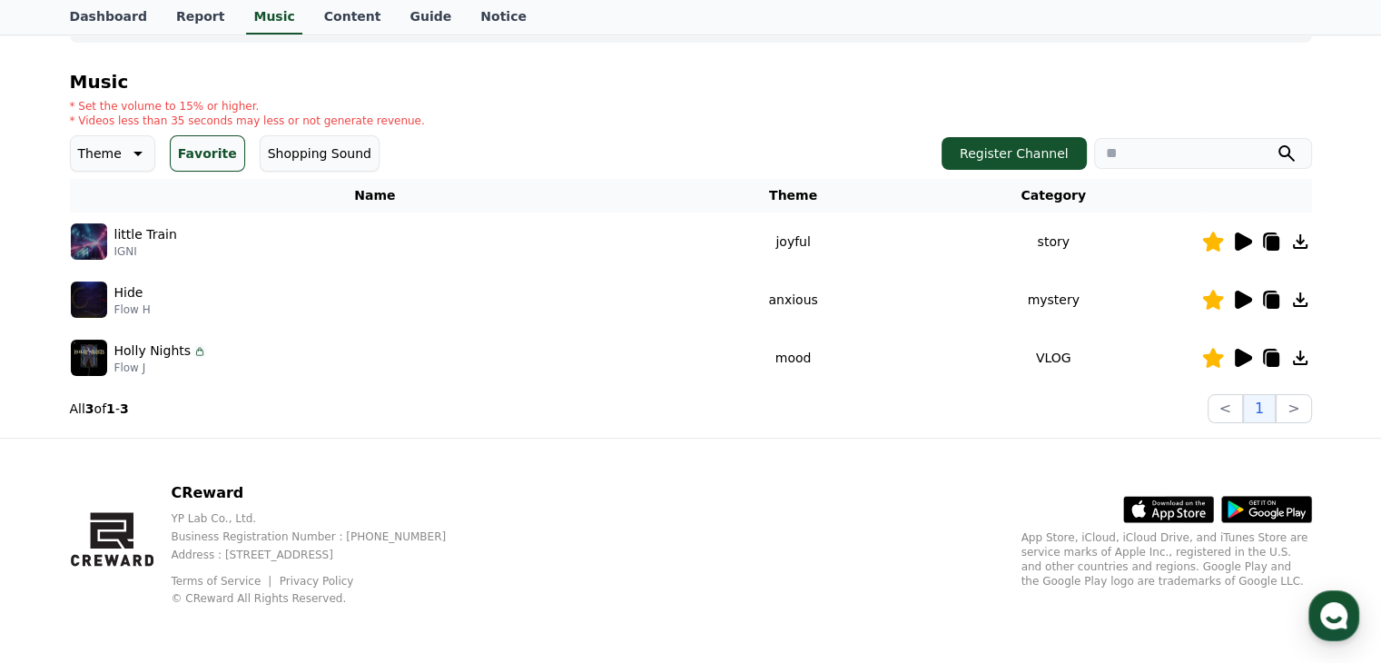
click at [206, 153] on button "Favorite" at bounding box center [207, 153] width 75 height 36
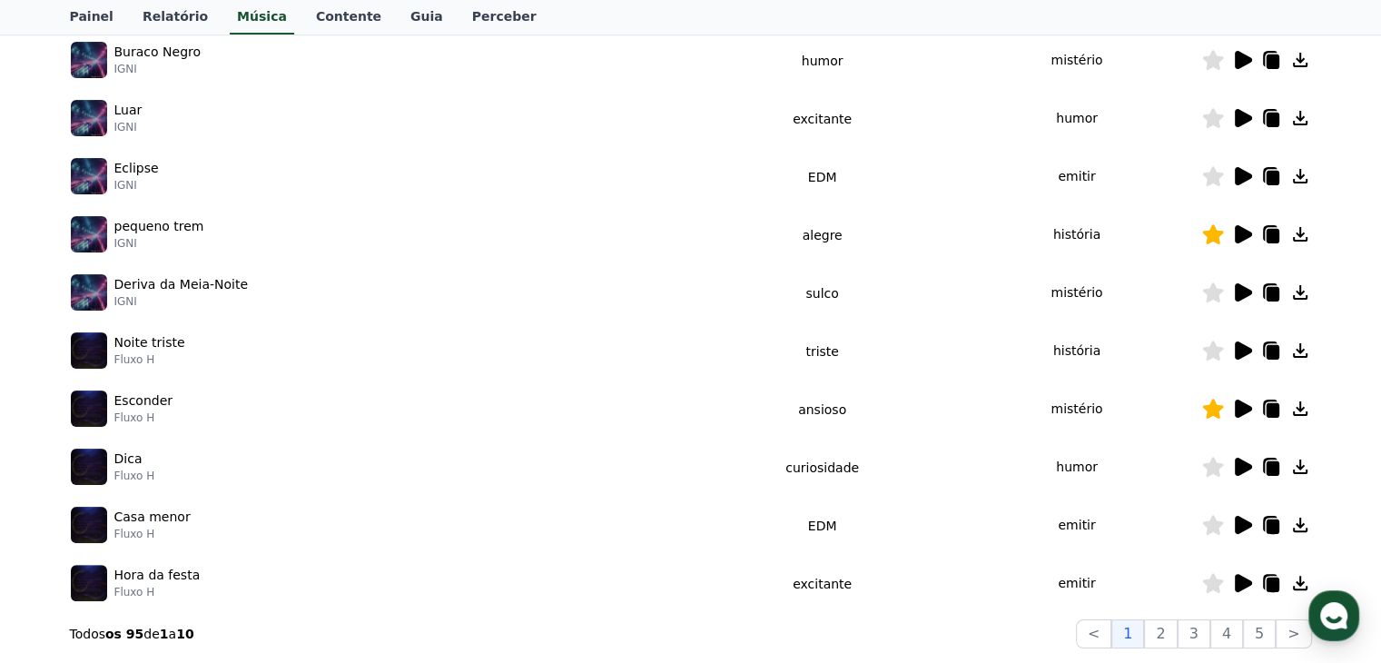
scroll to position [431, 0]
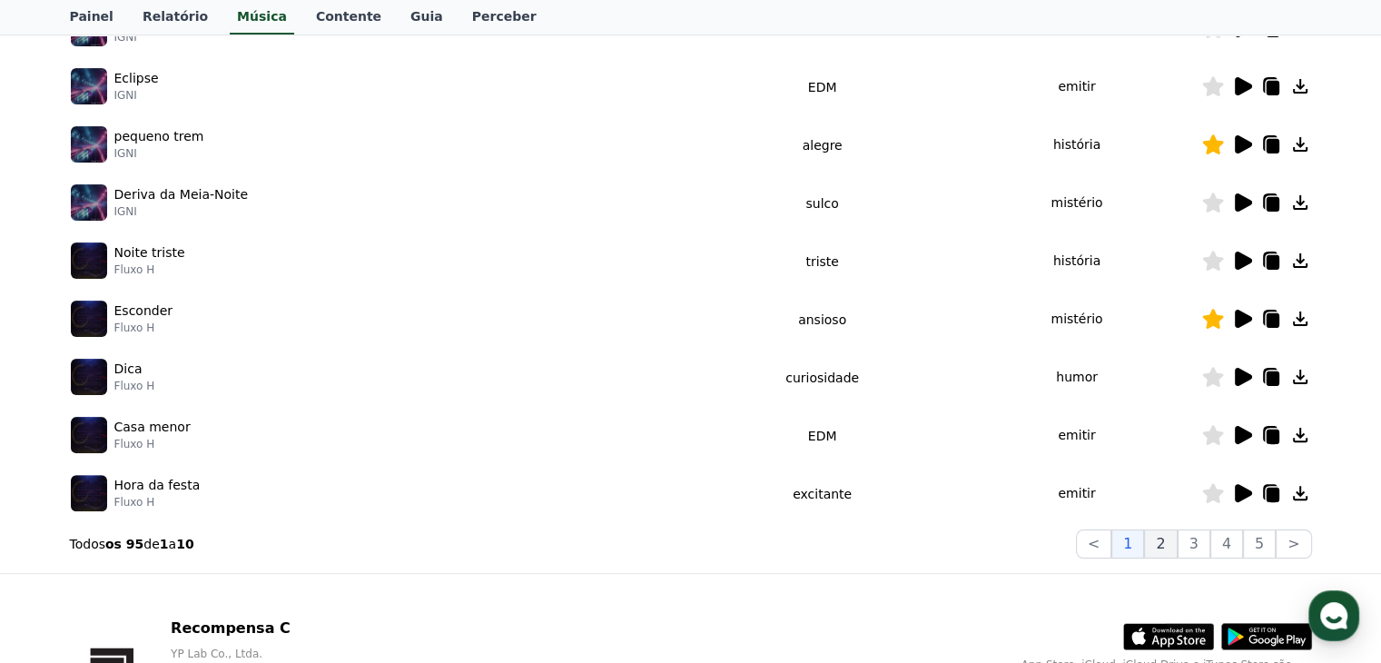
click at [1175, 549] on button "2" at bounding box center [1160, 543] width 33 height 29
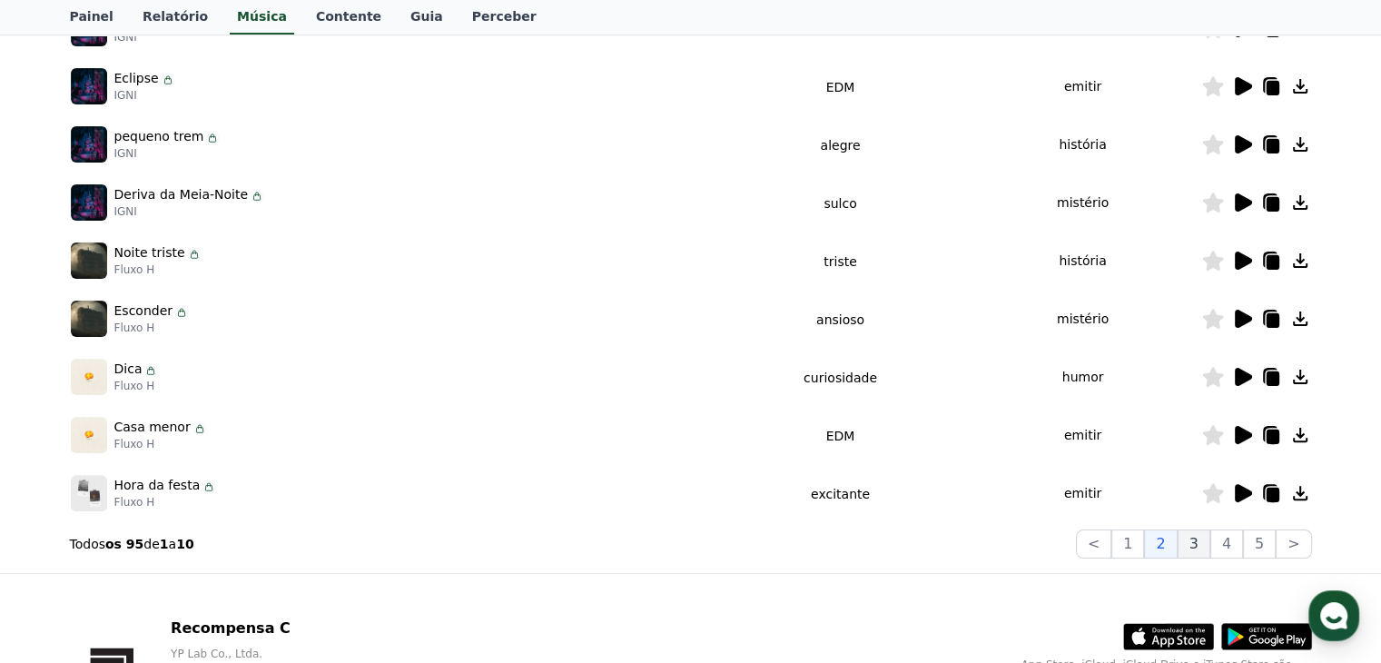
click at [1205, 549] on button "3" at bounding box center [1193, 543] width 33 height 29
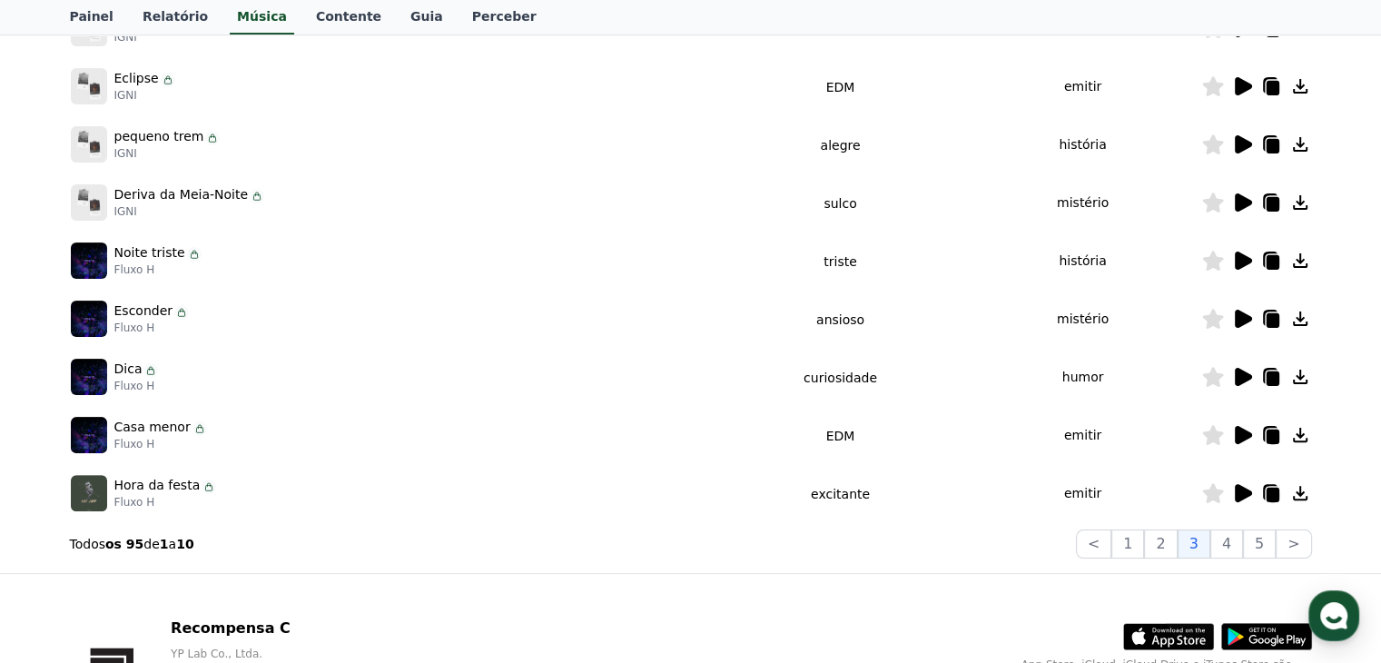
click at [1238, 261] on icon at bounding box center [1242, 260] width 17 height 18
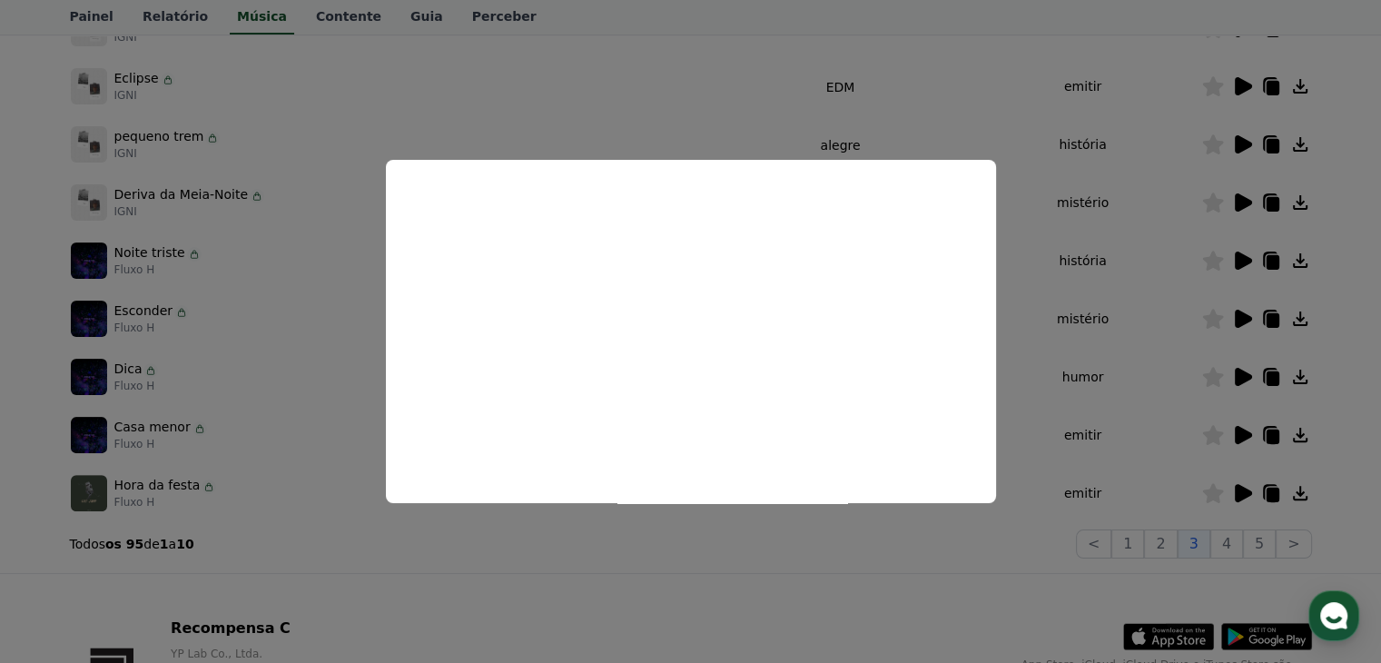
click at [1218, 260] on button "close modal" at bounding box center [690, 331] width 1381 height 663
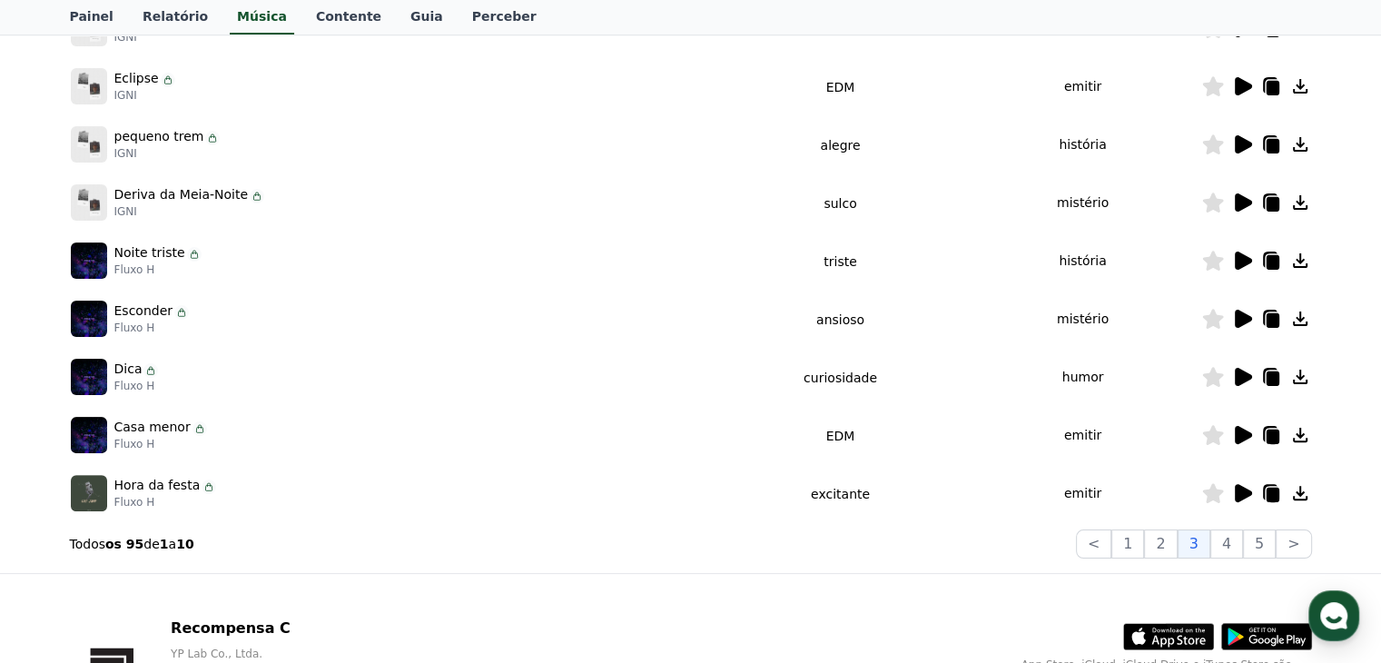
click at [1212, 260] on icon at bounding box center [1212, 261] width 21 height 20
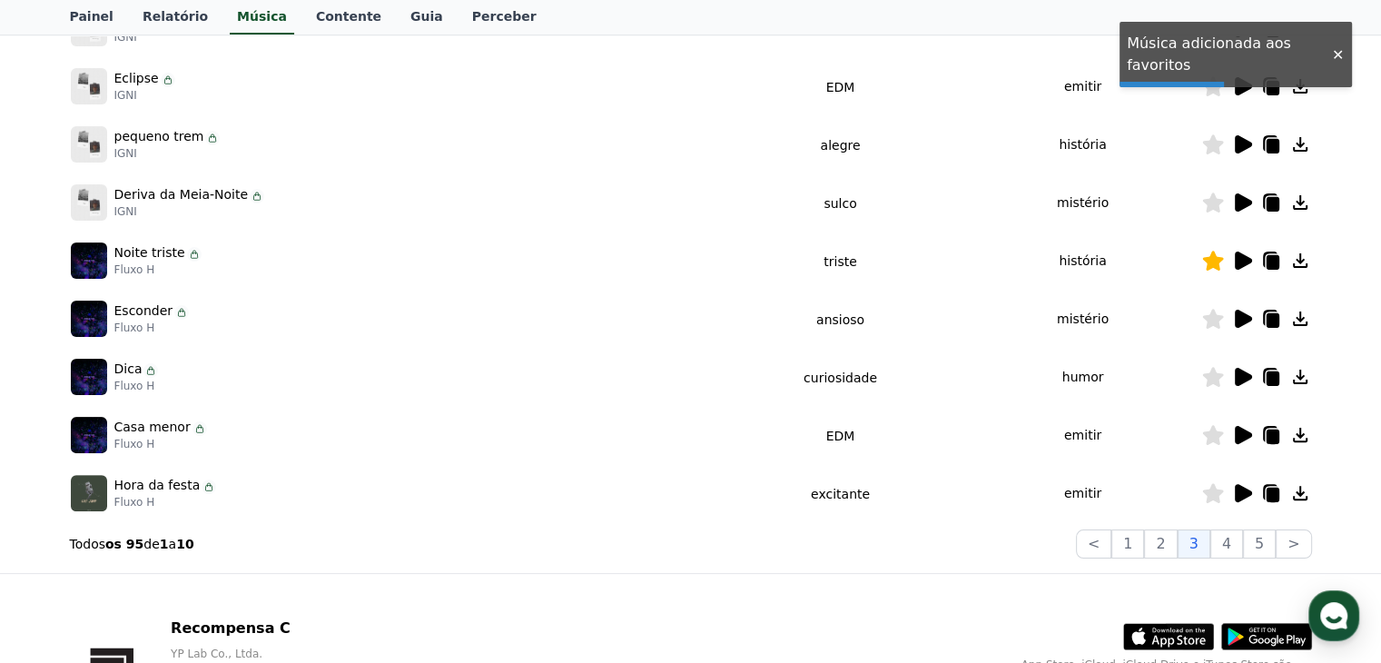
click at [1299, 262] on icon at bounding box center [1300, 260] width 15 height 15
